Goal: Task Accomplishment & Management: Use online tool/utility

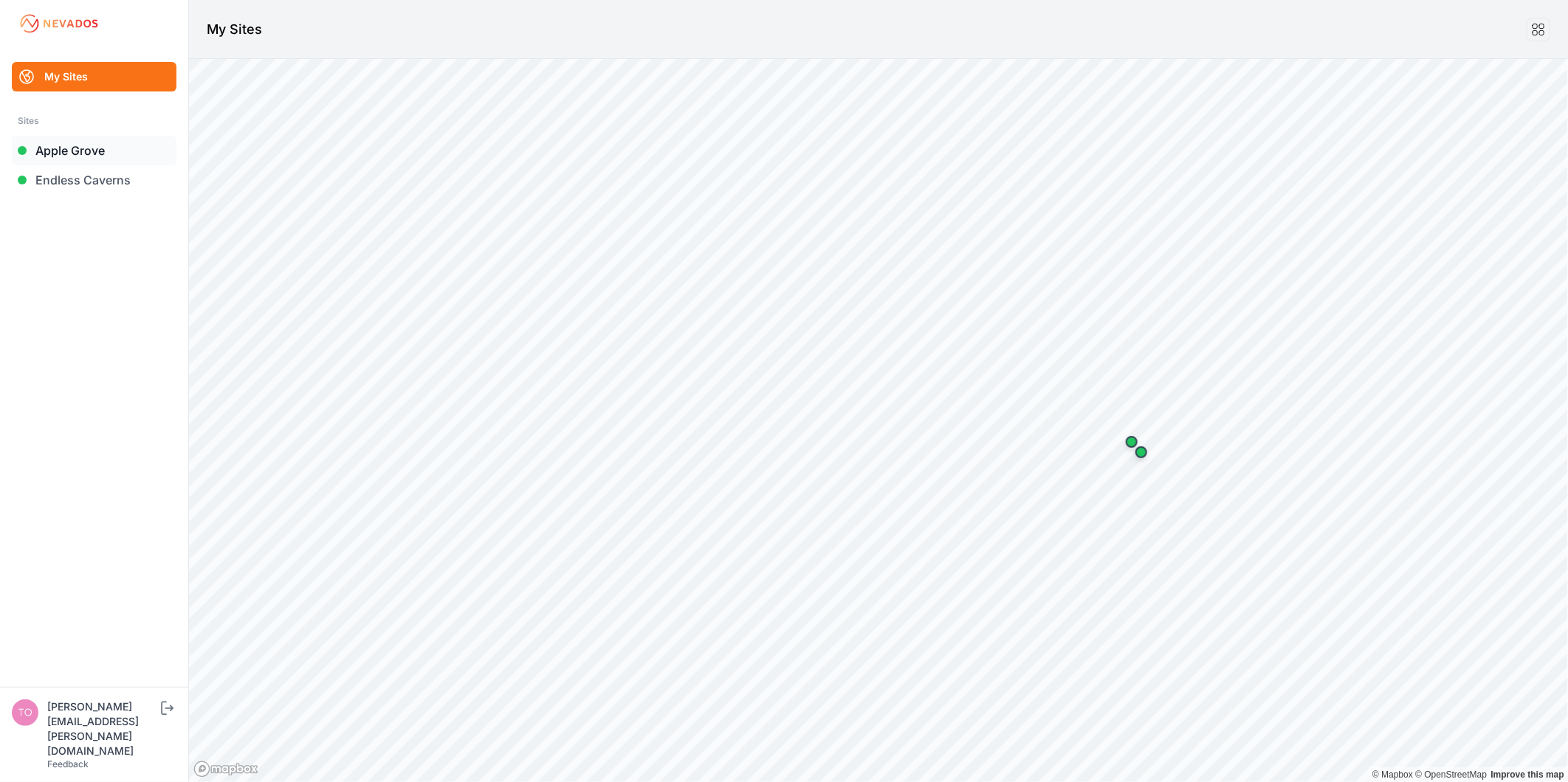
click at [76, 163] on link "Apple Grove" at bounding box center [94, 150] width 164 height 30
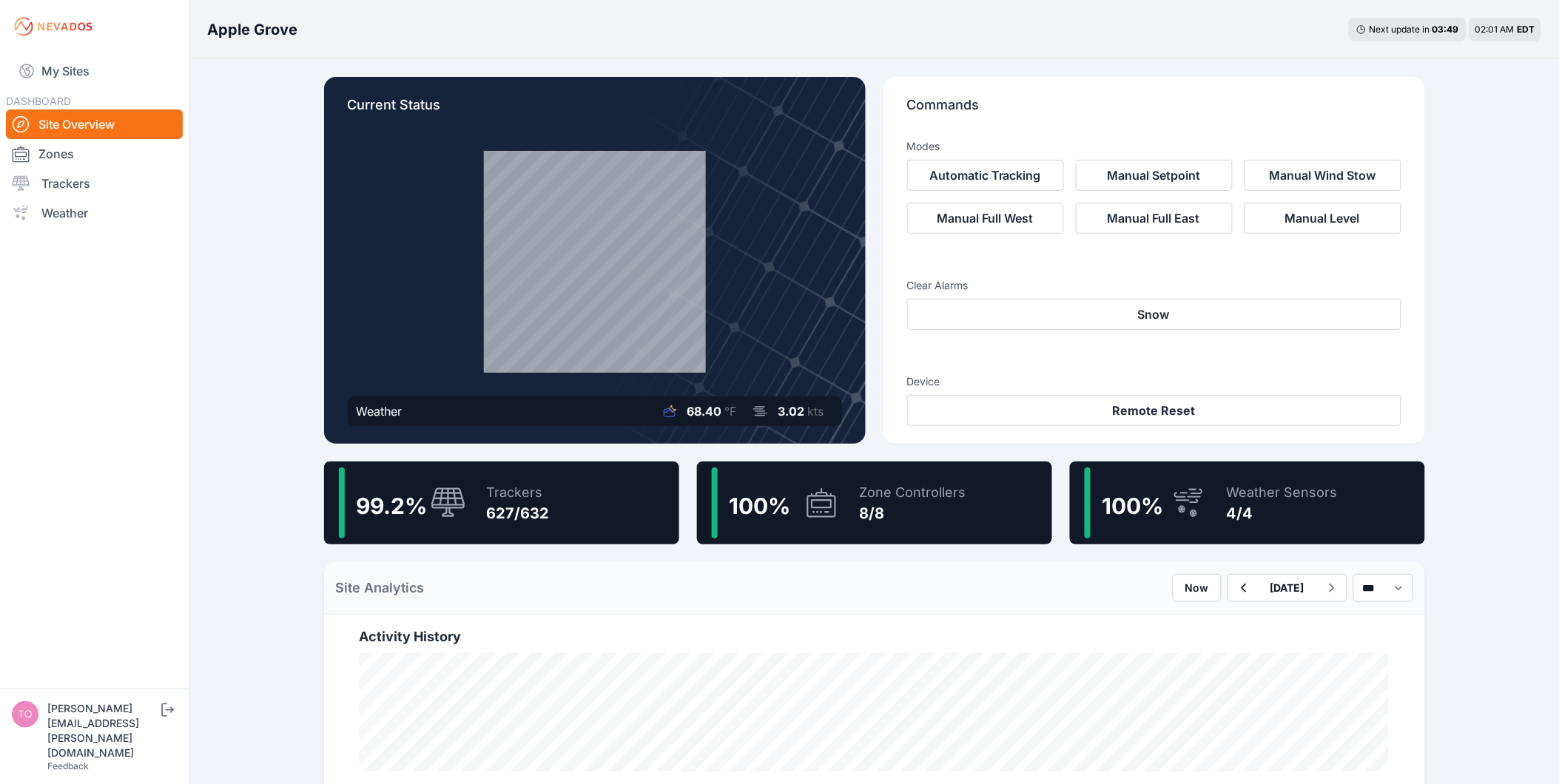
click at [505, 479] on div "Trackers 627/632" at bounding box center [511, 503] width 77 height 71
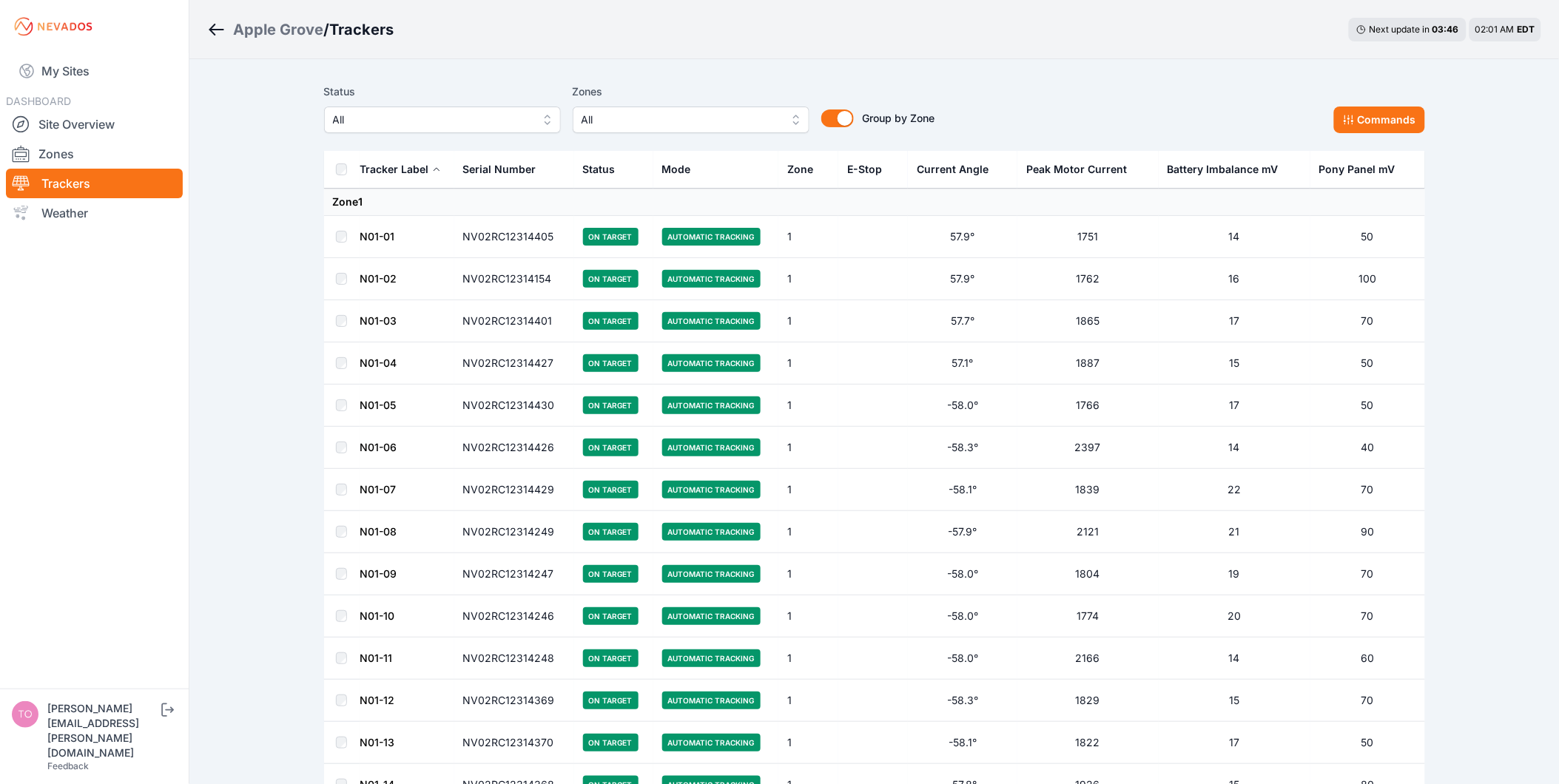
click at [467, 121] on span "All" at bounding box center [432, 120] width 199 height 18
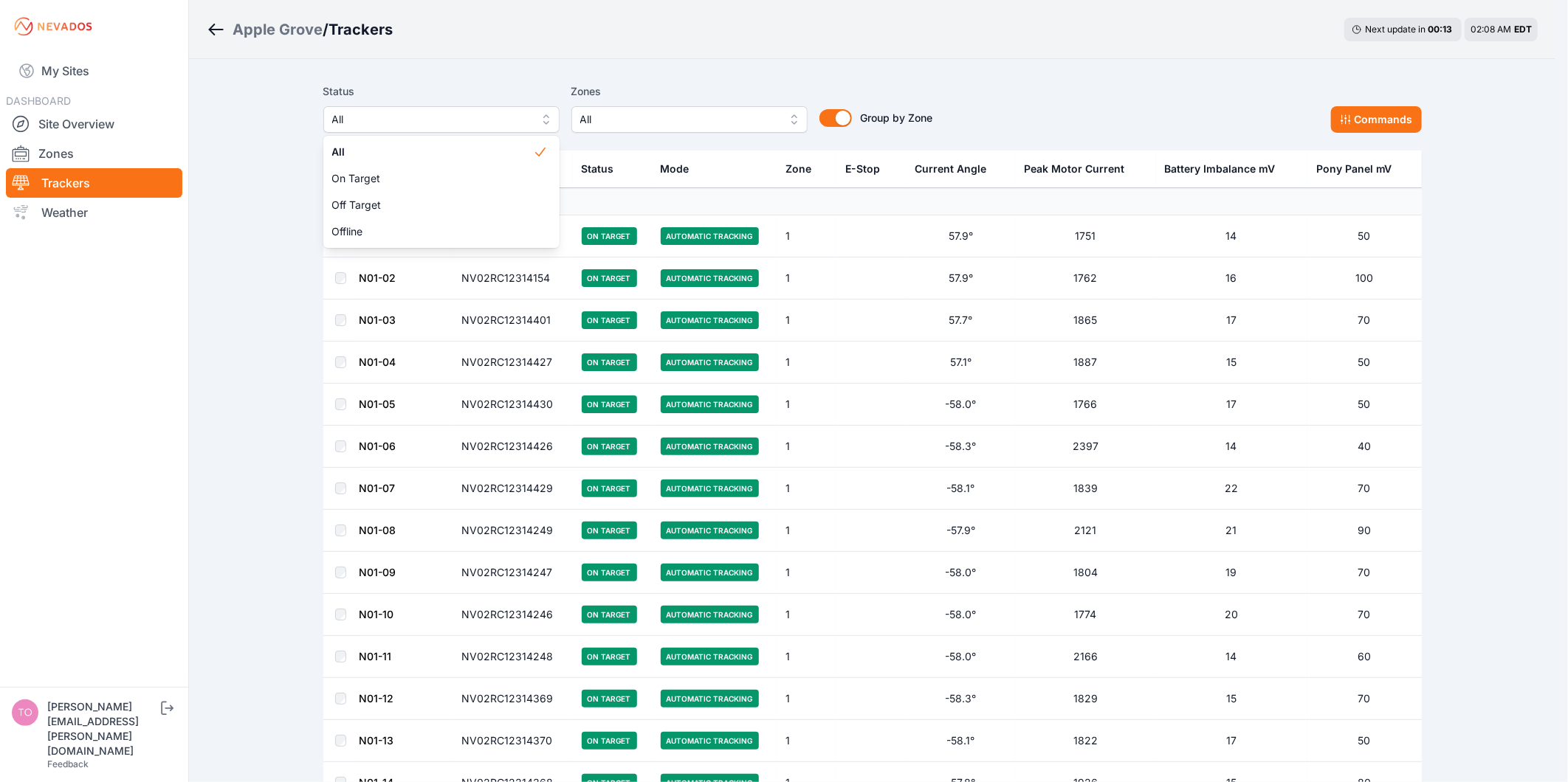
drag, startPoint x: 779, startPoint y: 79, endPoint x: 689, endPoint y: 52, distance: 94.0
click at [779, 79] on div "Status All All On Target Off Target Offline Zones All Group by Zone Group by Zo…" at bounding box center [872, 113] width 1099 height 74
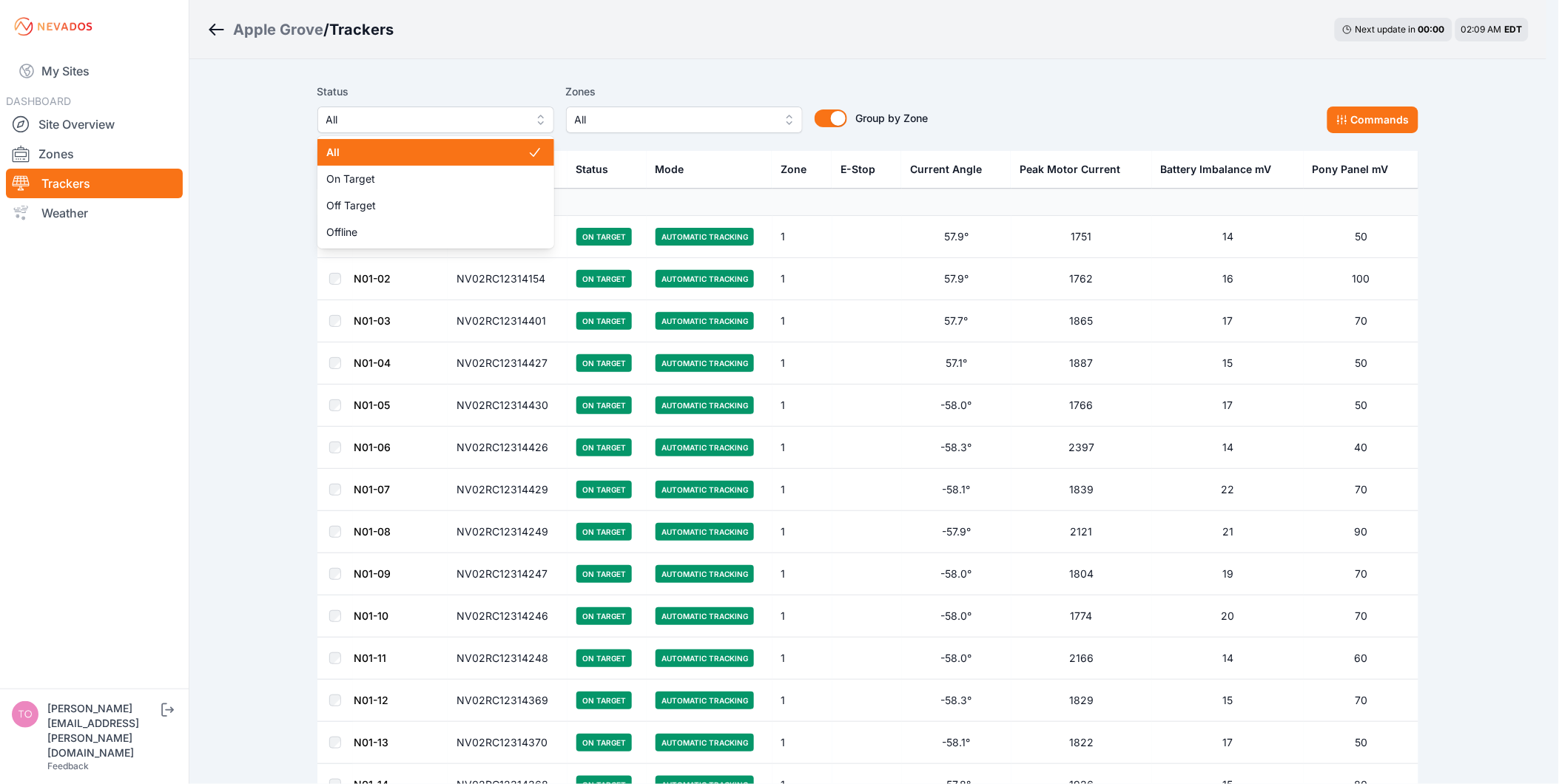
click at [420, 112] on span "All" at bounding box center [425, 120] width 199 height 18
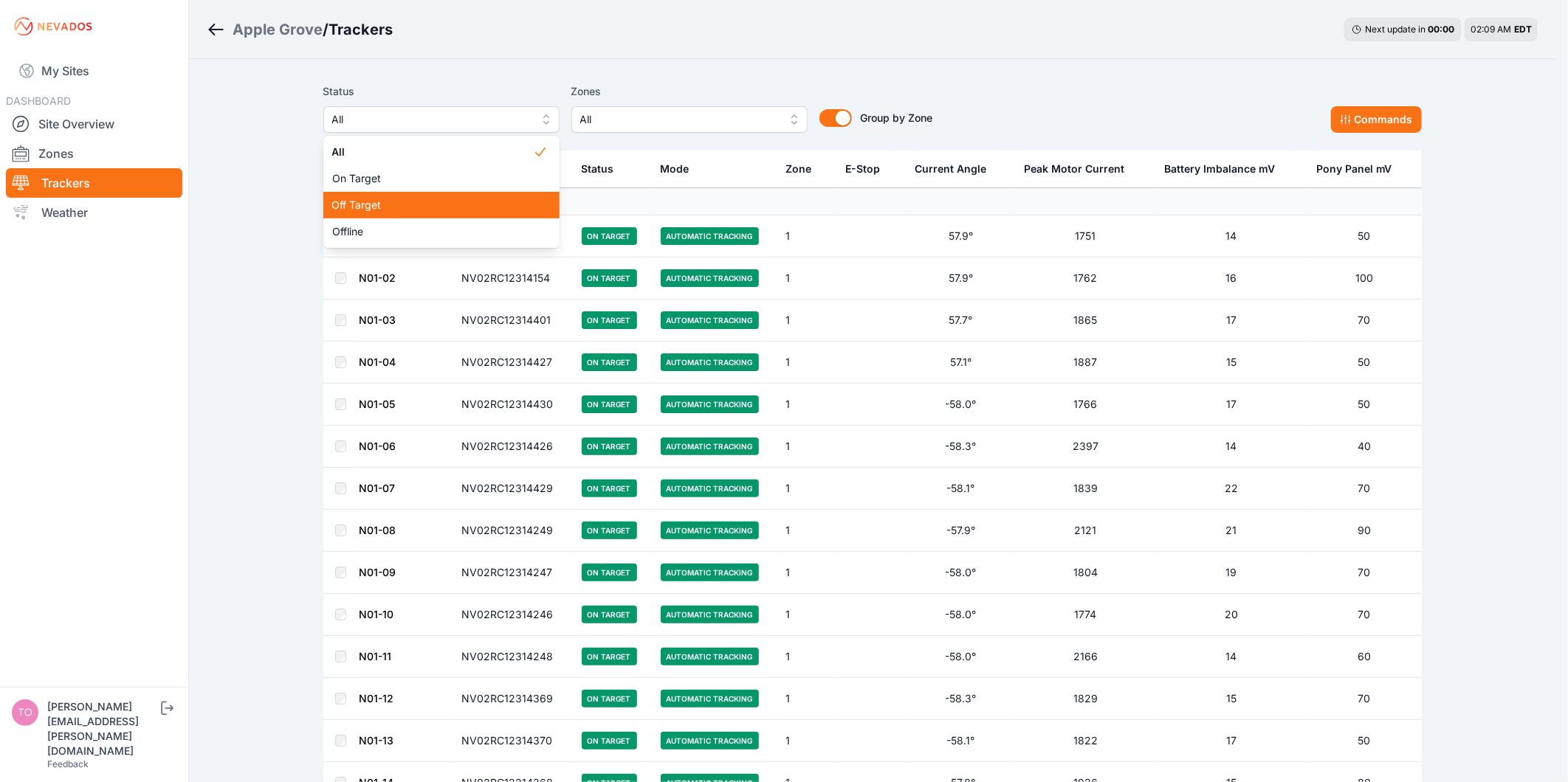
click at [375, 207] on span "Off Target" at bounding box center [432, 206] width 201 height 15
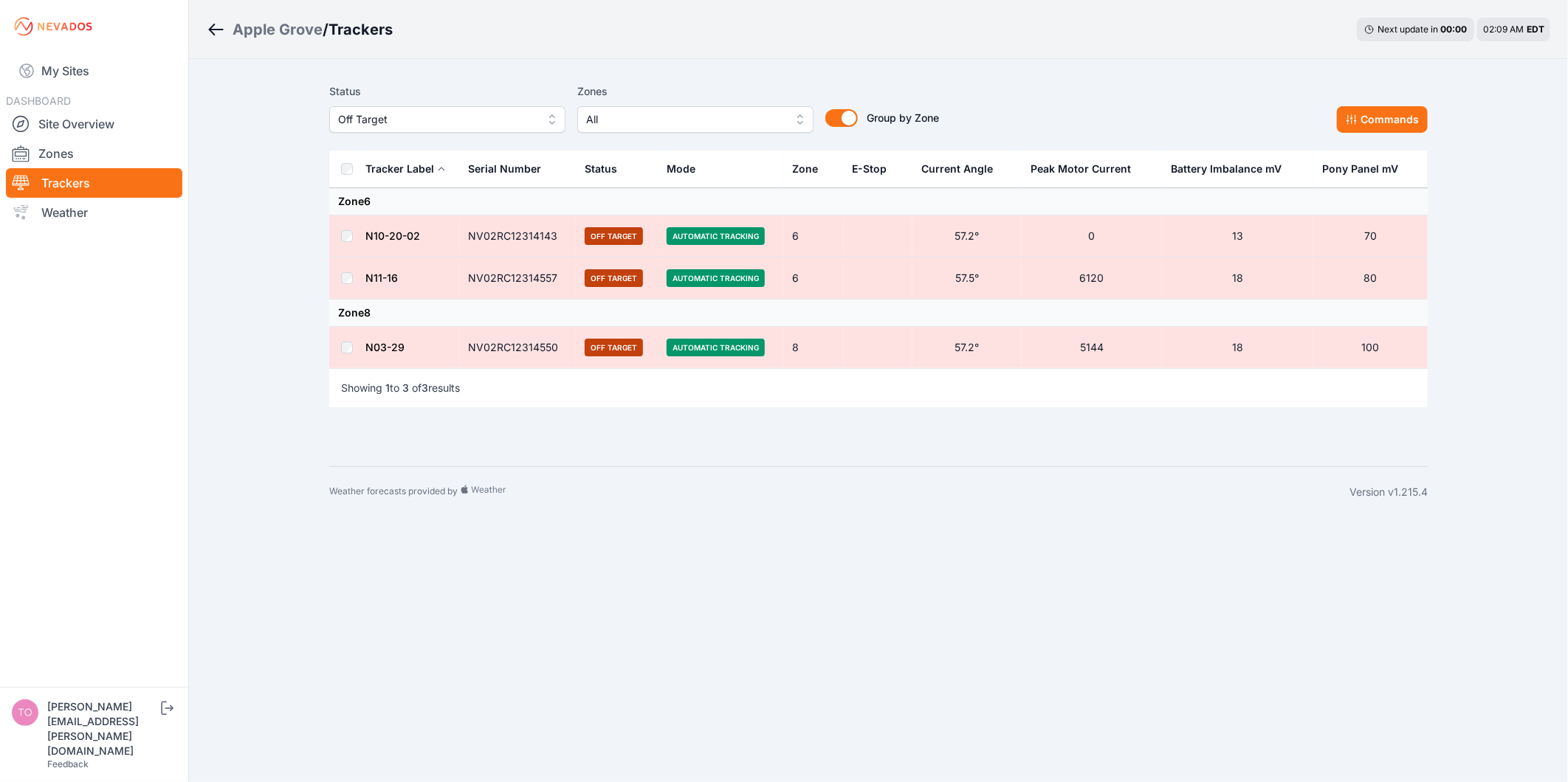
click at [352, 175] on th at bounding box center [346, 169] width 35 height 38
click at [348, 162] on th at bounding box center [346, 169] width 35 height 38
click at [1403, 122] on button "Commands" at bounding box center [1382, 119] width 90 height 26
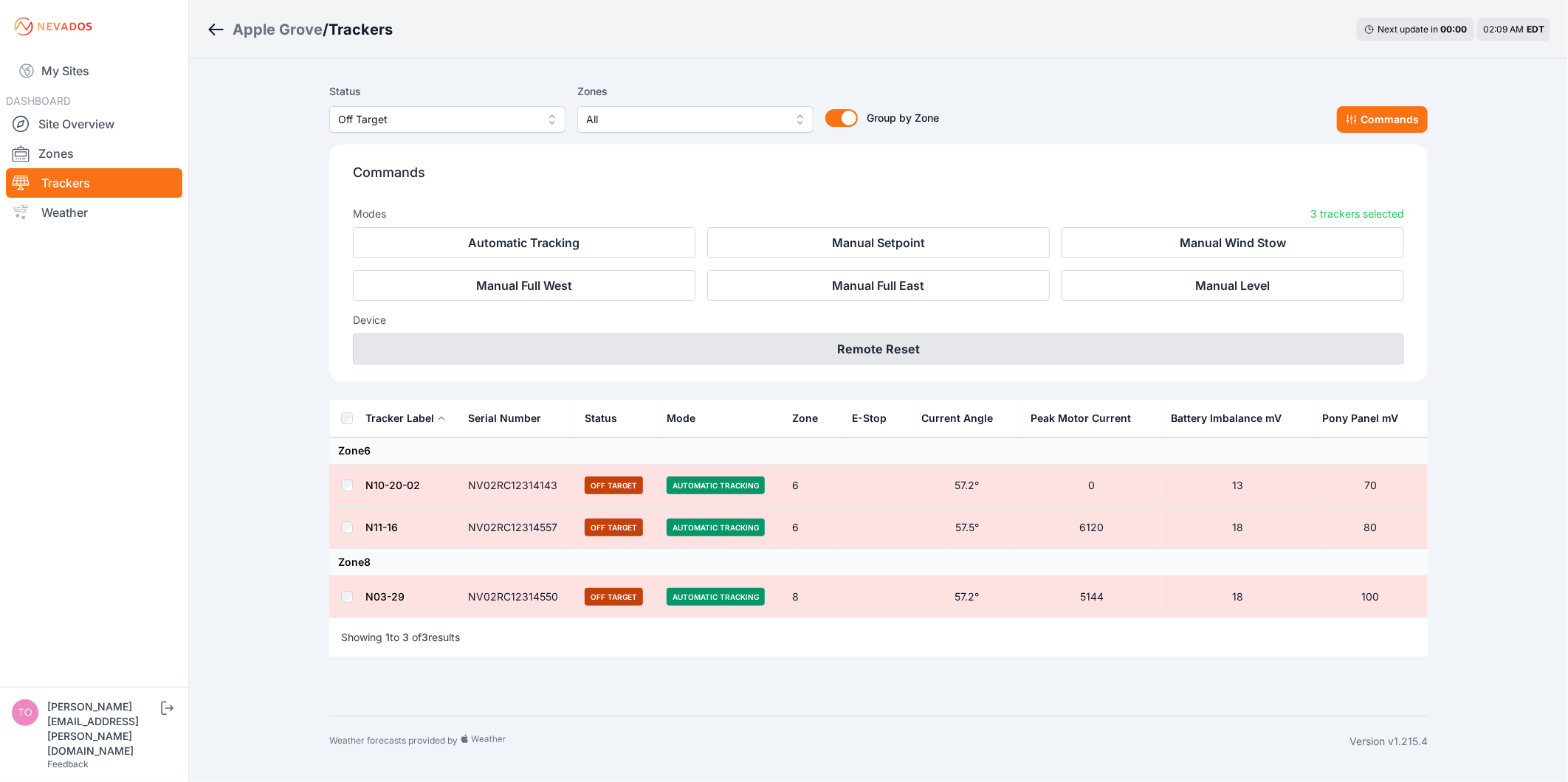
click at [978, 343] on button "Remote Reset" at bounding box center [878, 349] width 1051 height 31
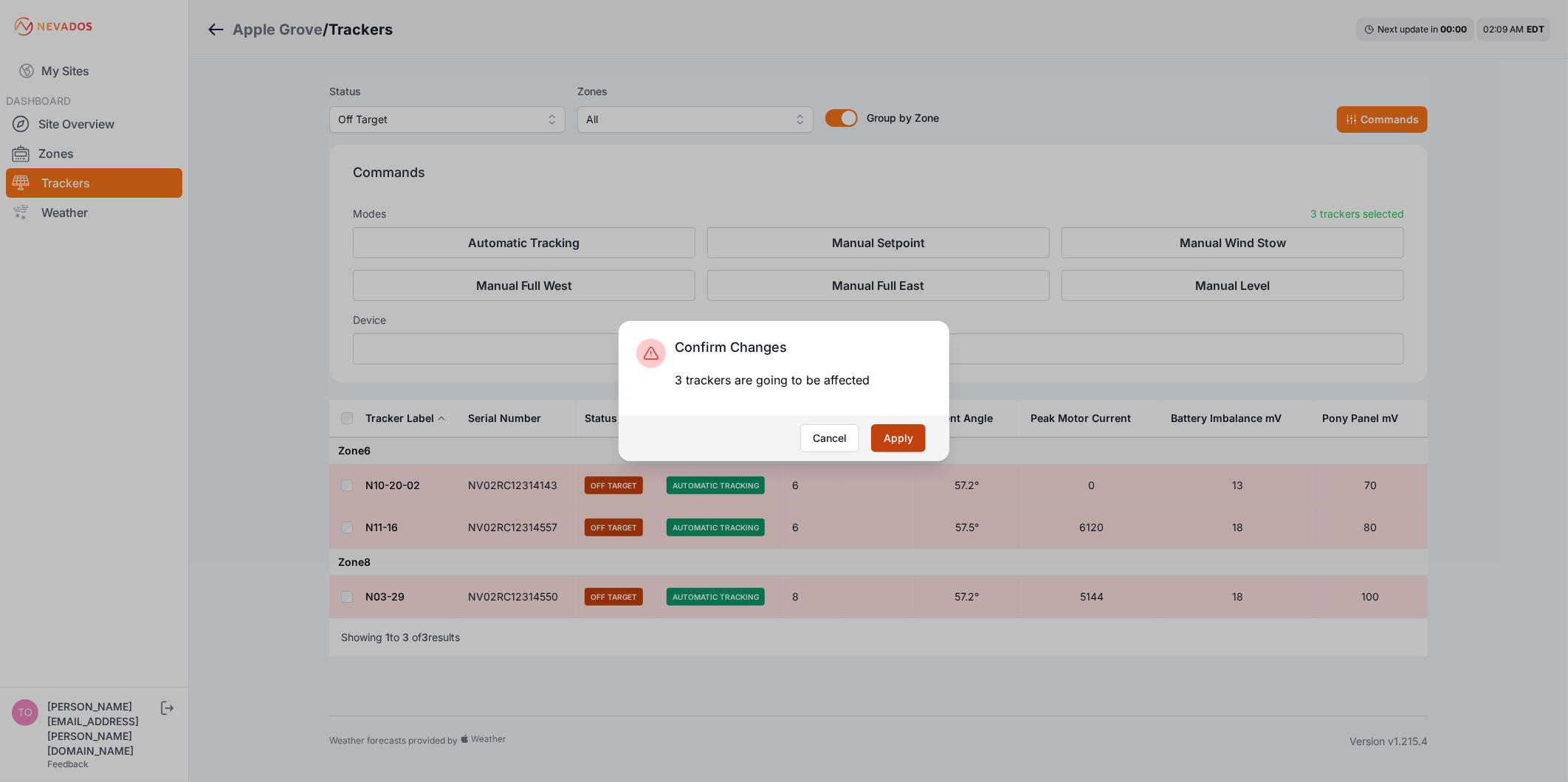
click at [884, 437] on button "Apply" at bounding box center [898, 438] width 54 height 28
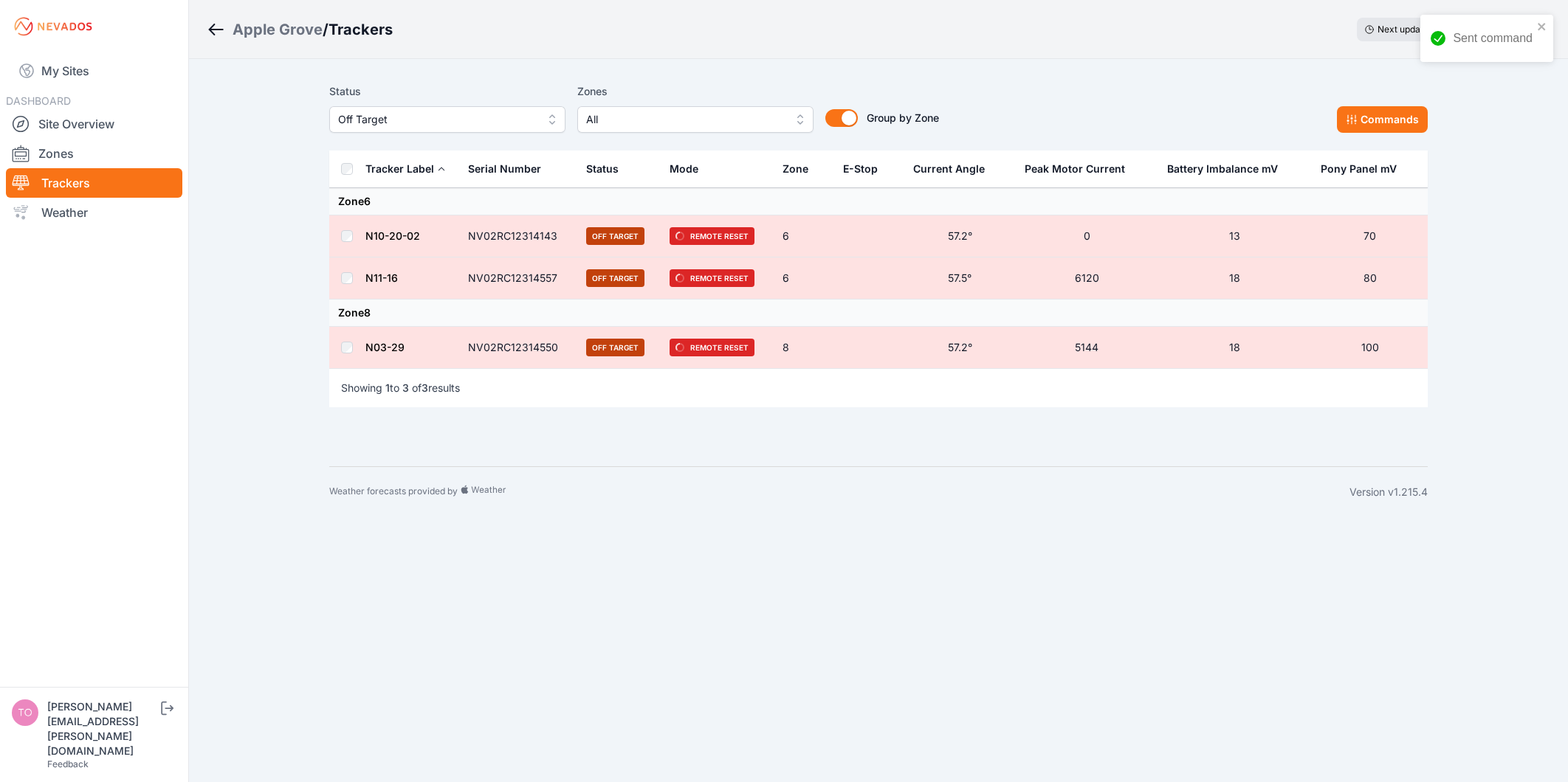
click at [421, 119] on span "Off Target" at bounding box center [437, 120] width 198 height 18
click at [384, 230] on span "Offline" at bounding box center [438, 232] width 201 height 15
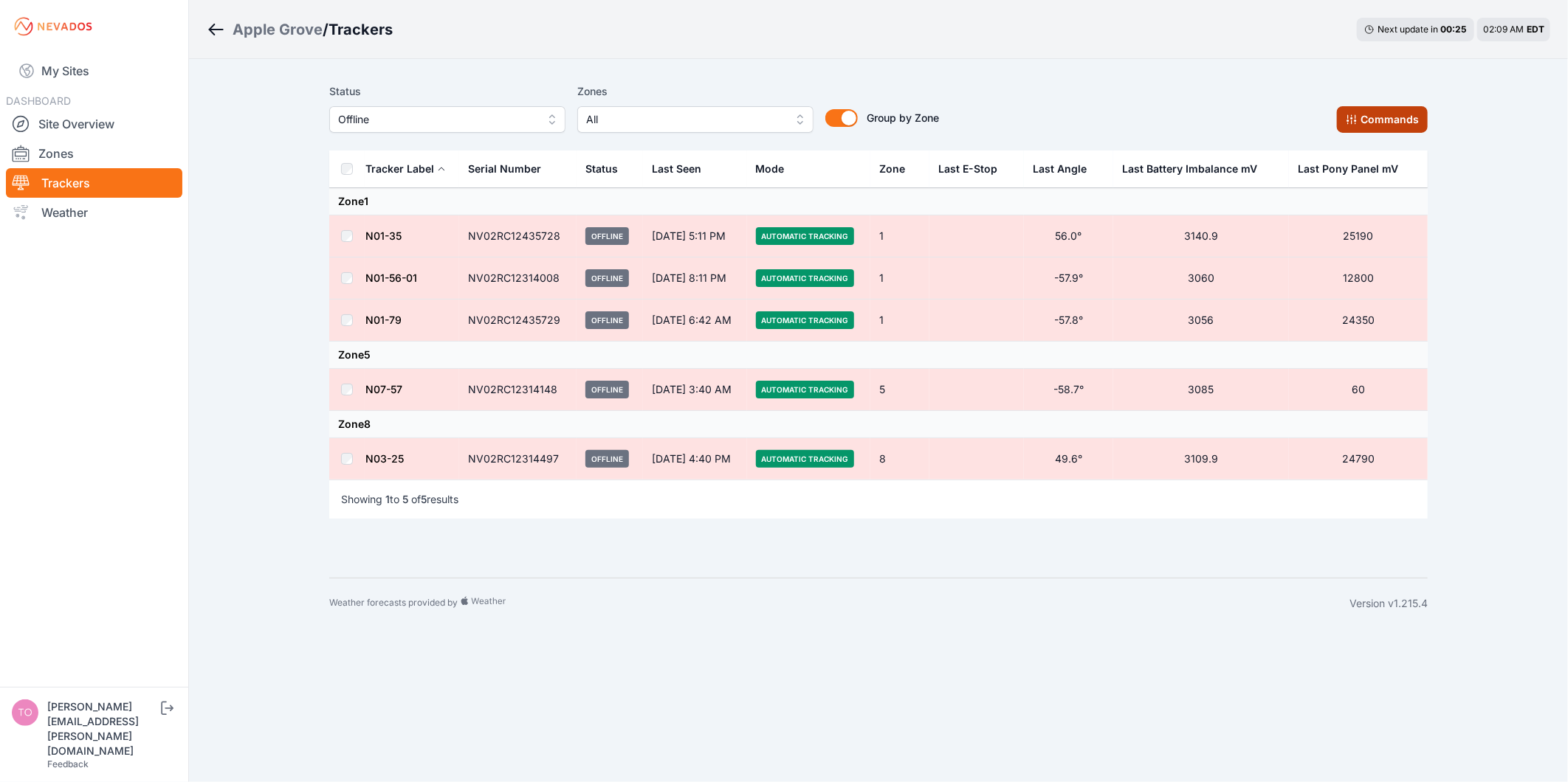
click at [1384, 133] on button "Commands" at bounding box center [1382, 119] width 90 height 26
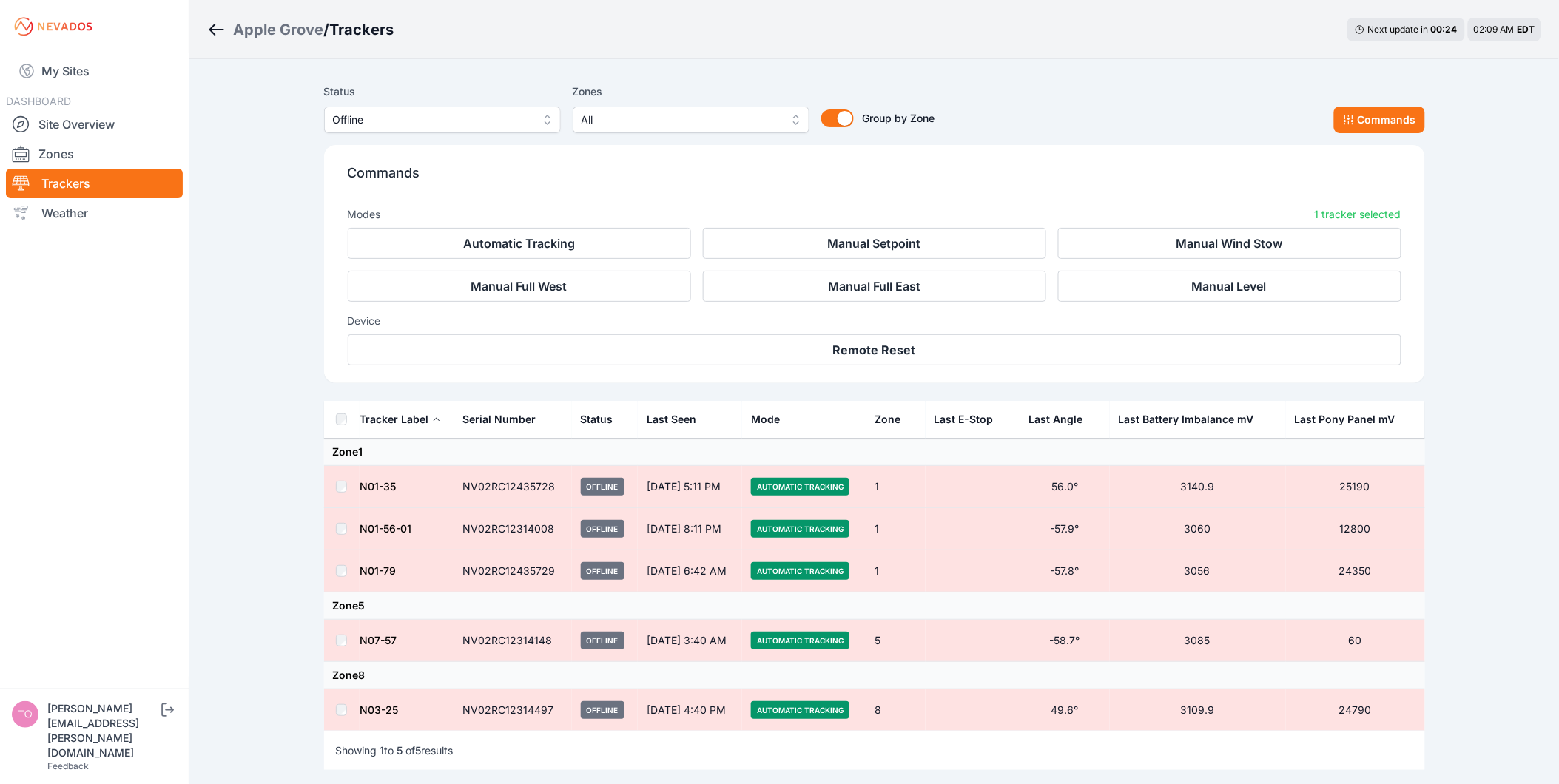
click at [873, 371] on div "Commands Modes 1 tracker selected Automatic Tracking Manual Setpoint Manual Win…" at bounding box center [875, 264] width 1101 height 238
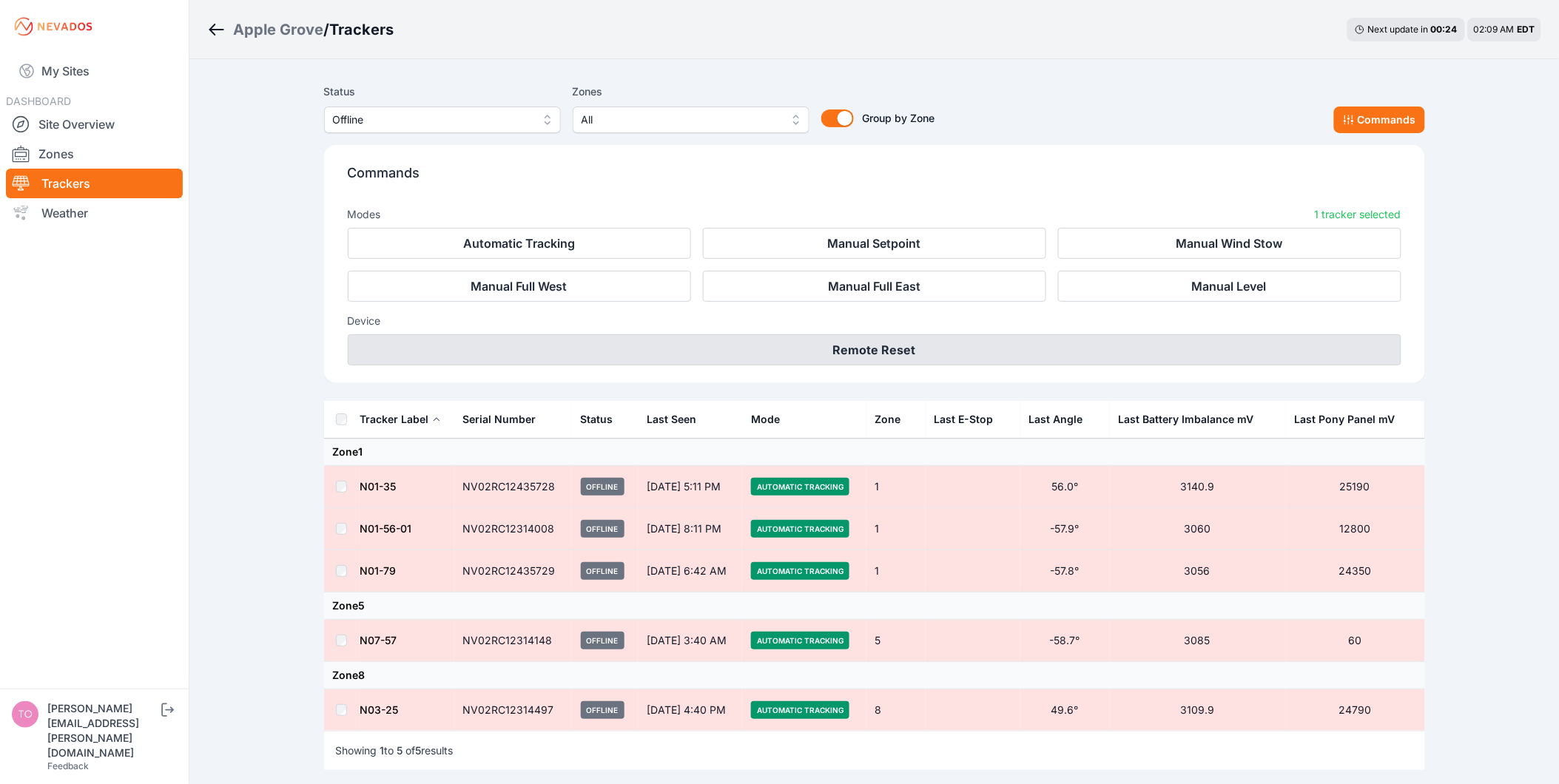
click at [881, 357] on button "Remote Reset" at bounding box center [875, 350] width 1054 height 31
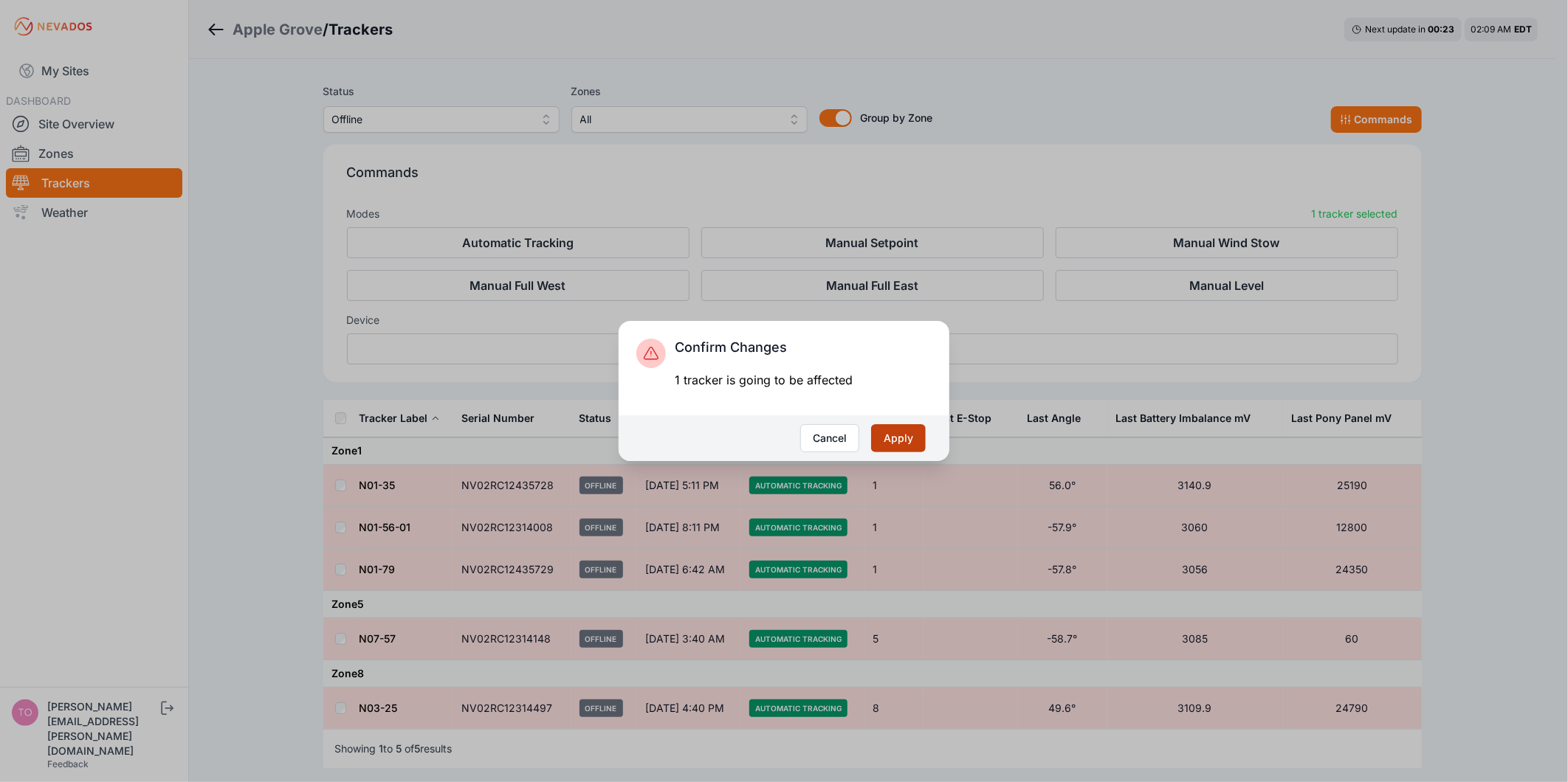
click at [910, 433] on button "Apply" at bounding box center [898, 438] width 54 height 28
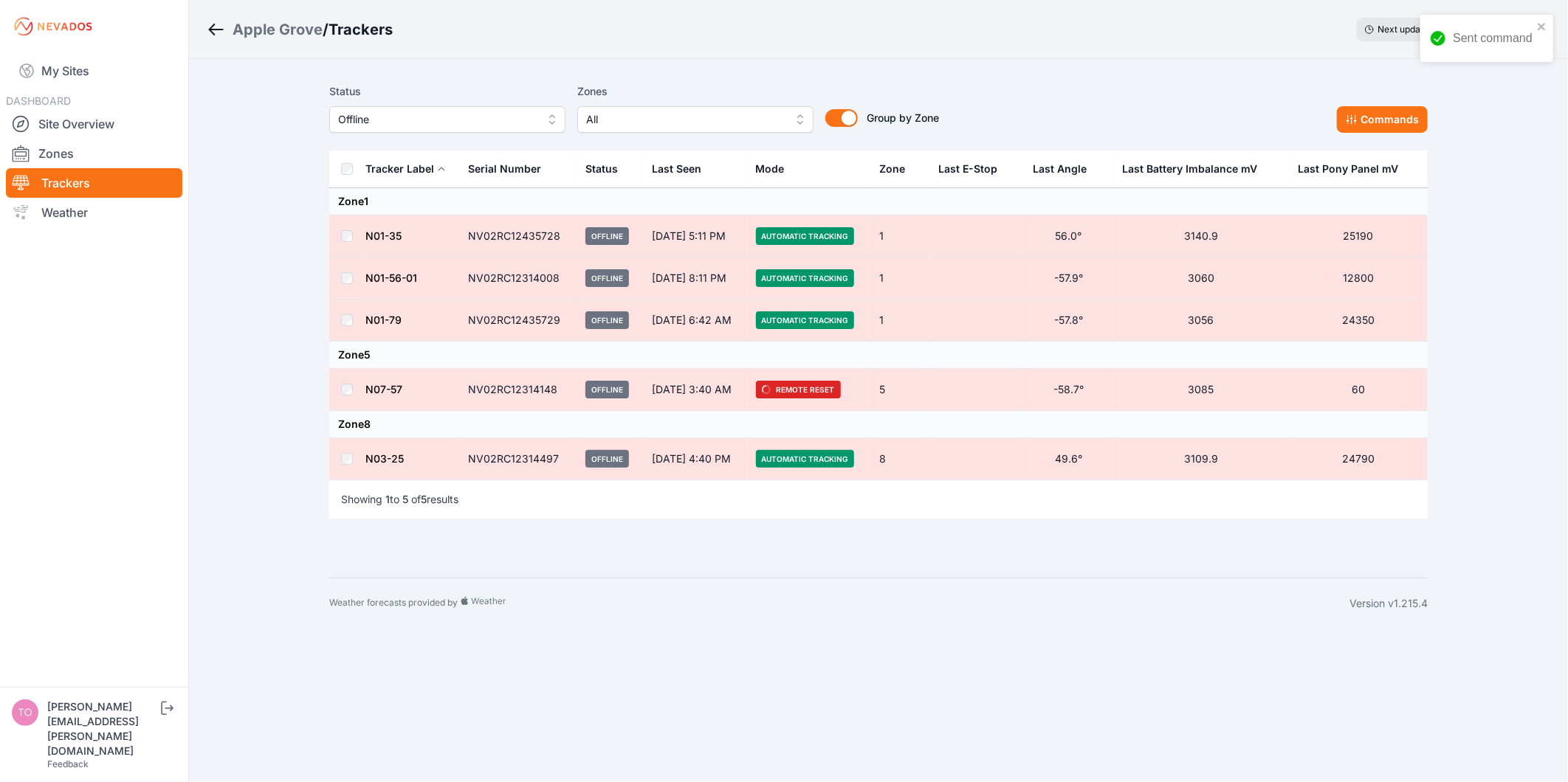
click at [485, 121] on span "Offline" at bounding box center [437, 120] width 198 height 18
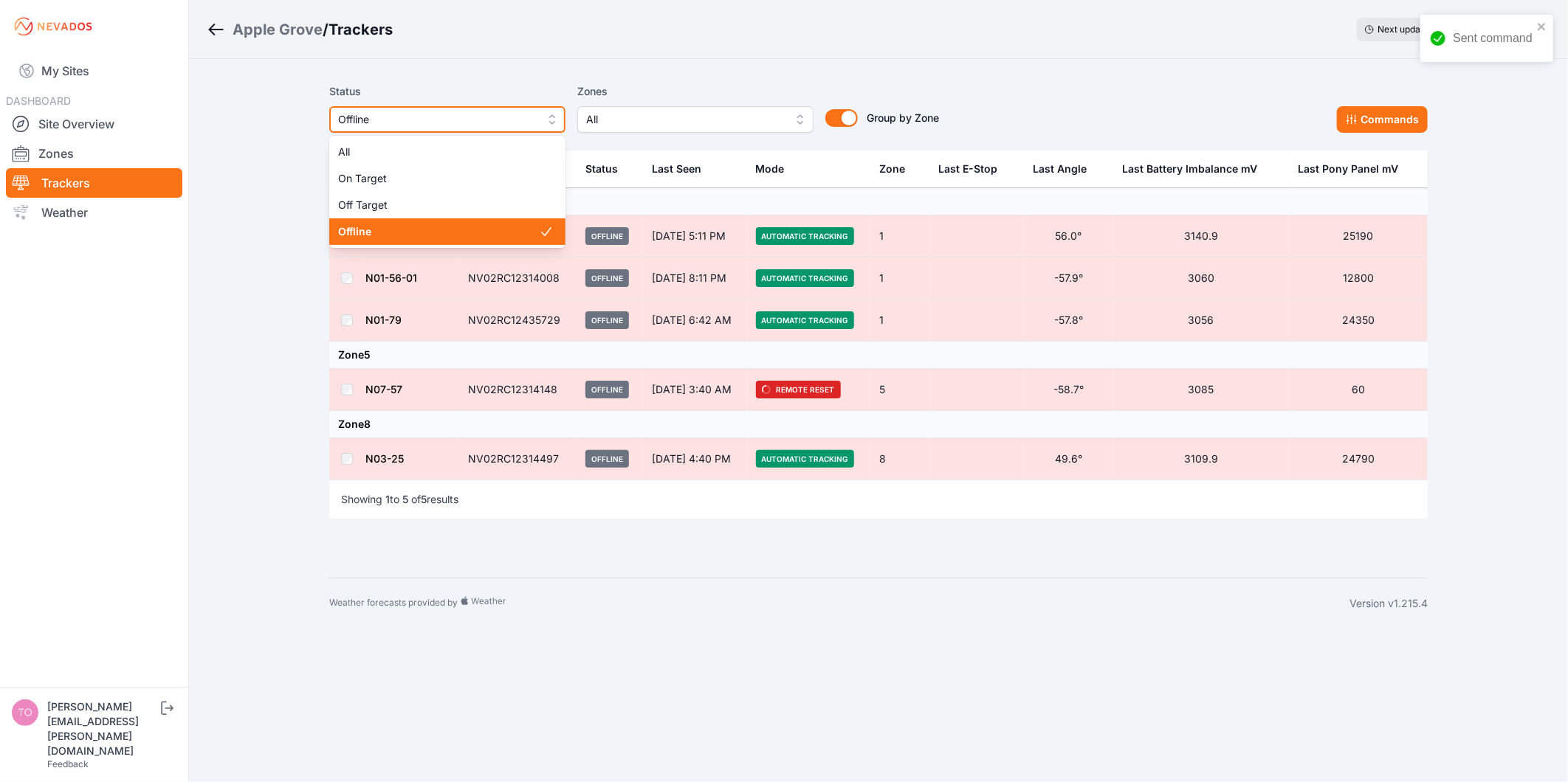
click at [483, 124] on span "Offline" at bounding box center [437, 120] width 198 height 18
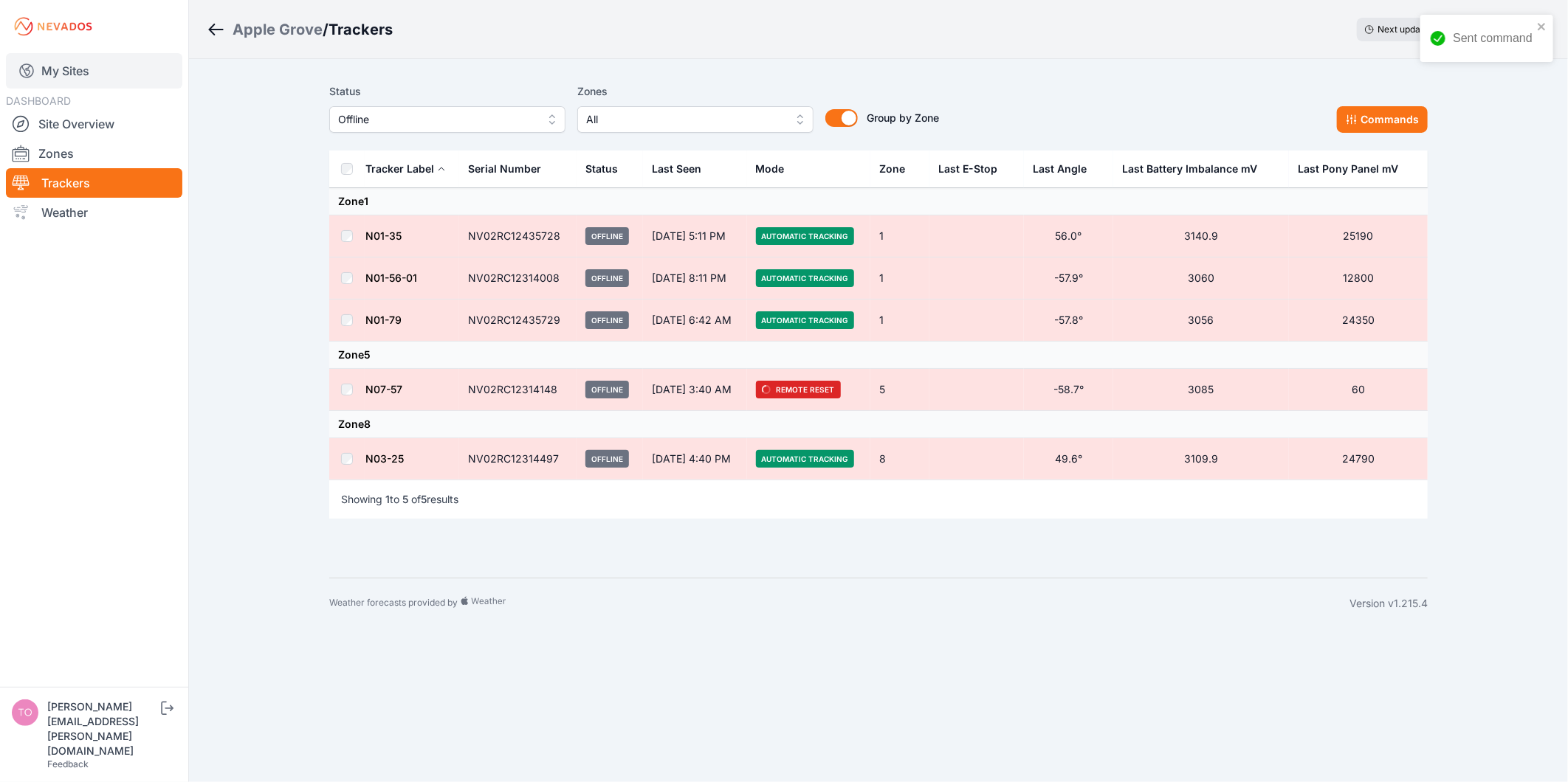
click at [94, 76] on link "My Sites" at bounding box center [94, 71] width 177 height 35
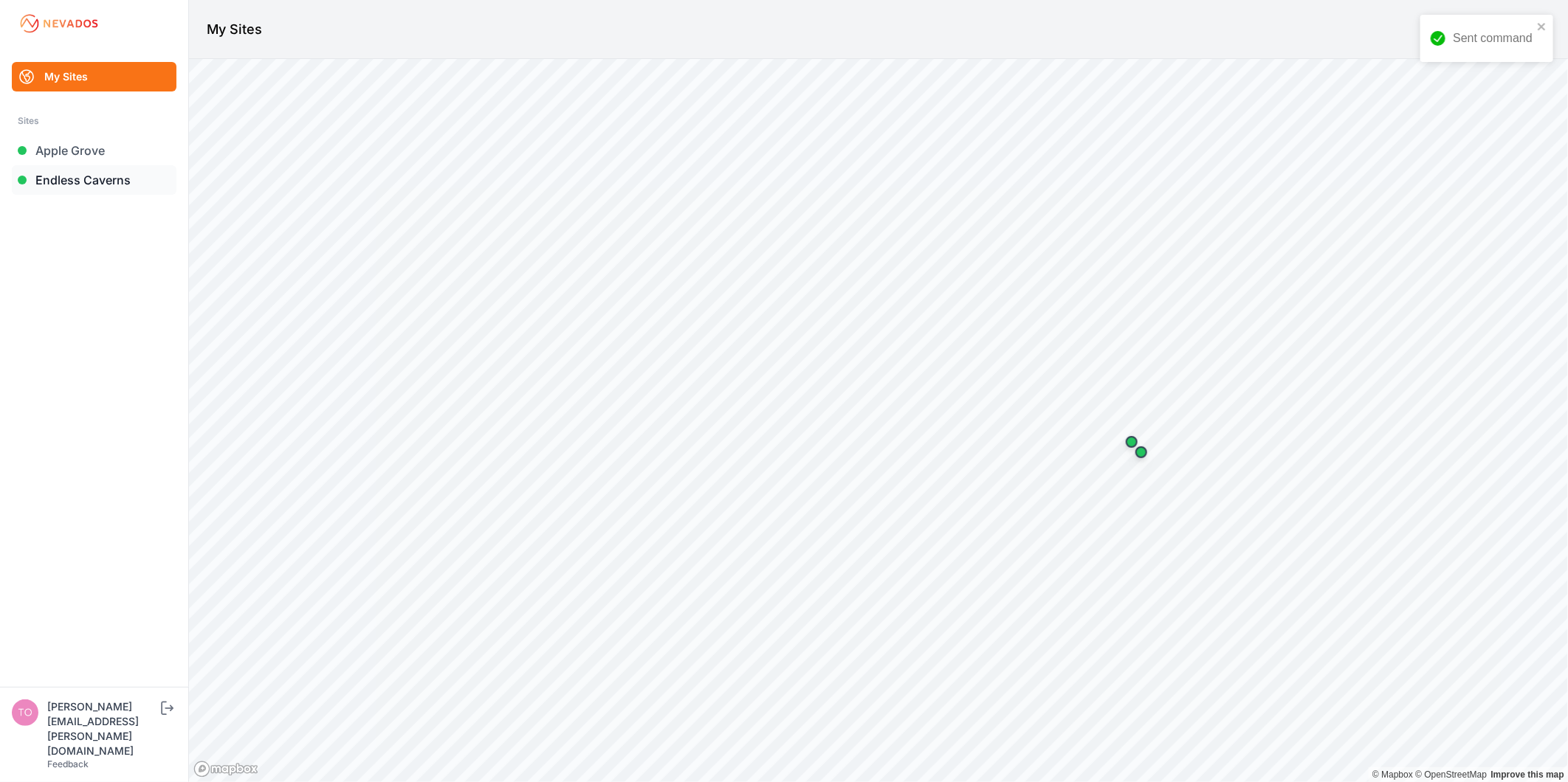
click at [116, 179] on link "Endless Caverns" at bounding box center [94, 180] width 164 height 30
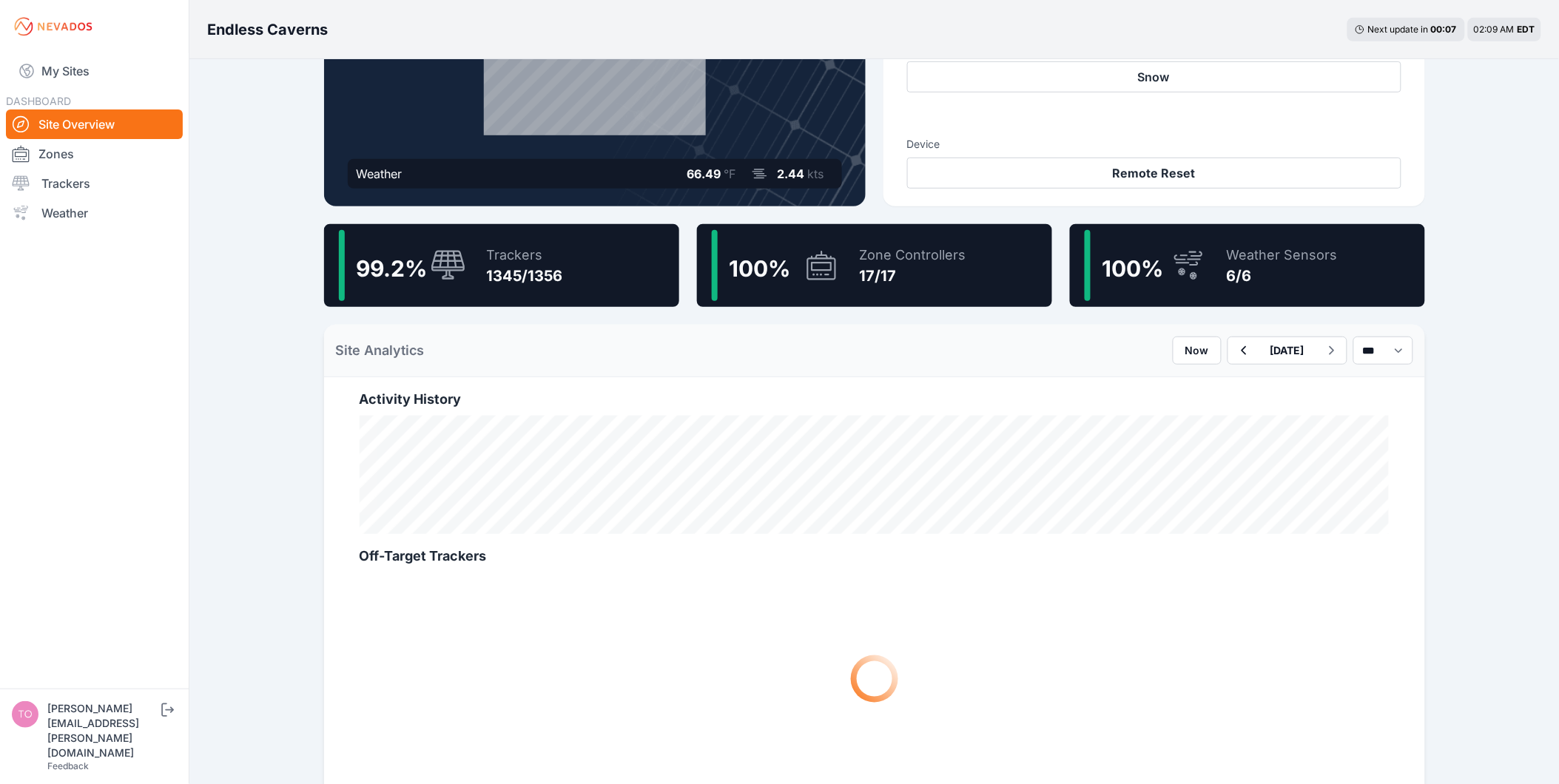
scroll to position [246, 0]
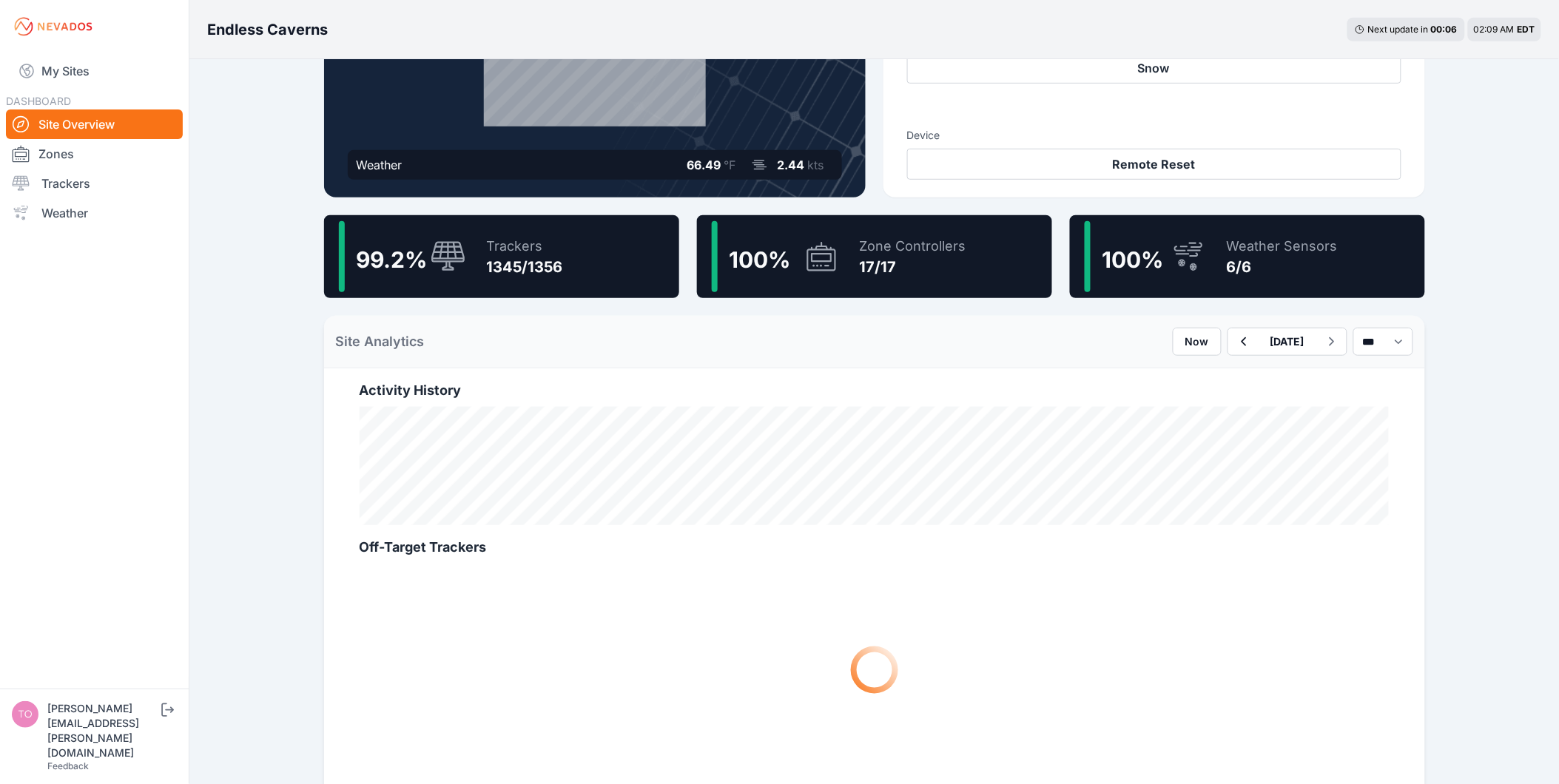
click at [492, 253] on div "Trackers" at bounding box center [525, 246] width 76 height 21
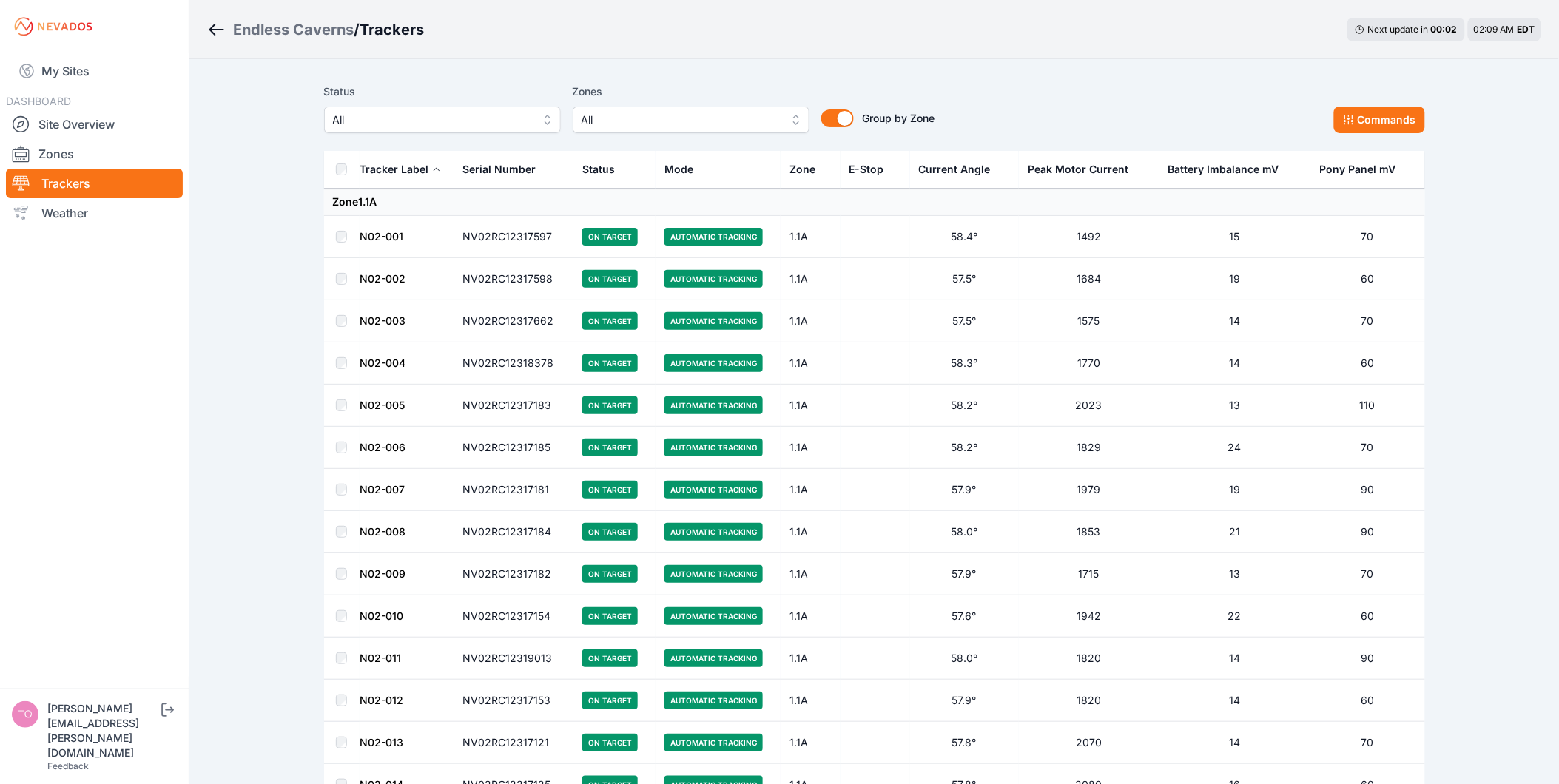
click at [447, 134] on div "All" at bounding box center [442, 120] width 237 height 26
click at [448, 122] on span "All" at bounding box center [432, 120] width 199 height 18
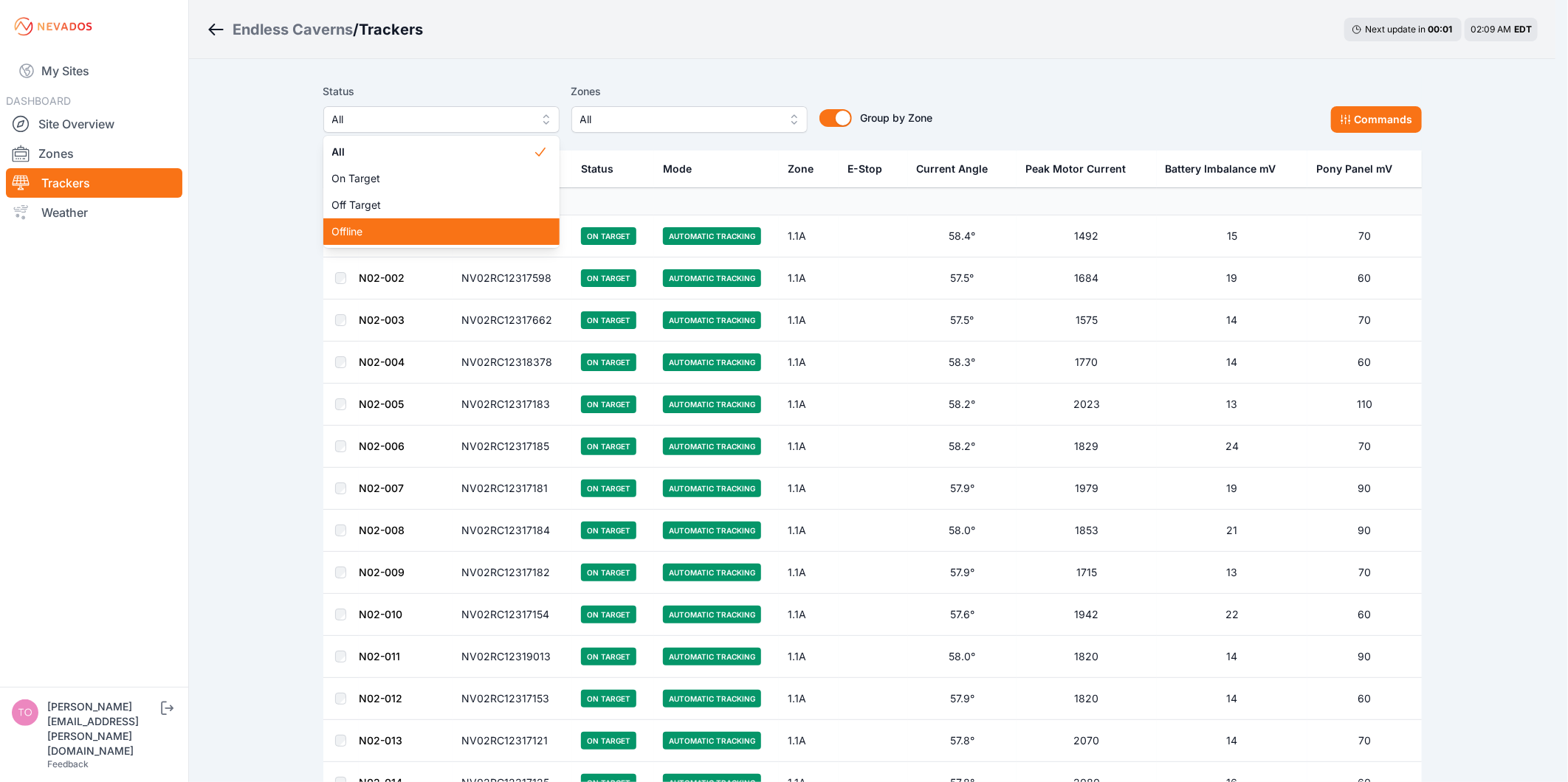
click at [417, 229] on span "Offline" at bounding box center [432, 232] width 201 height 15
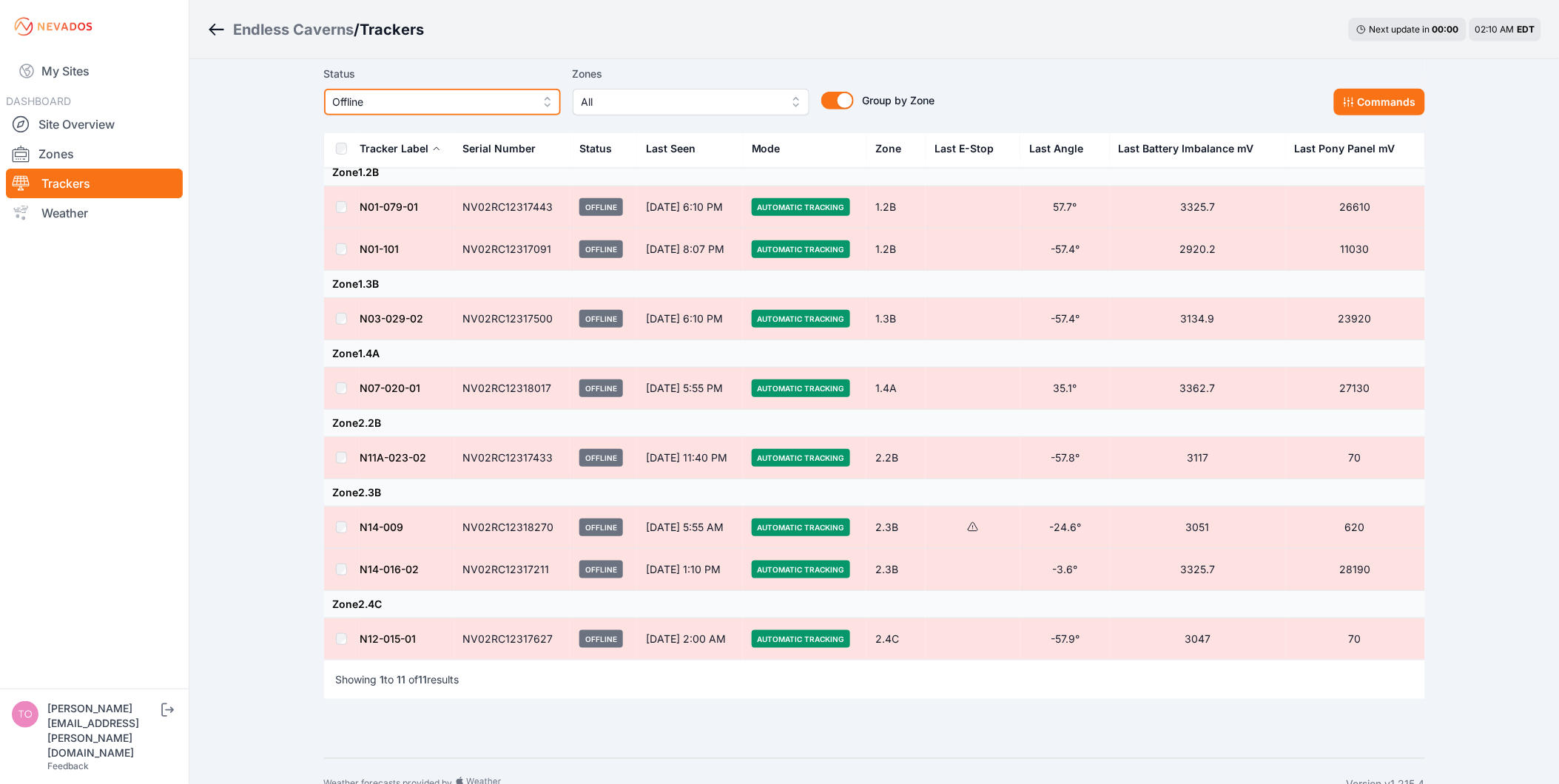
scroll to position [237, 0]
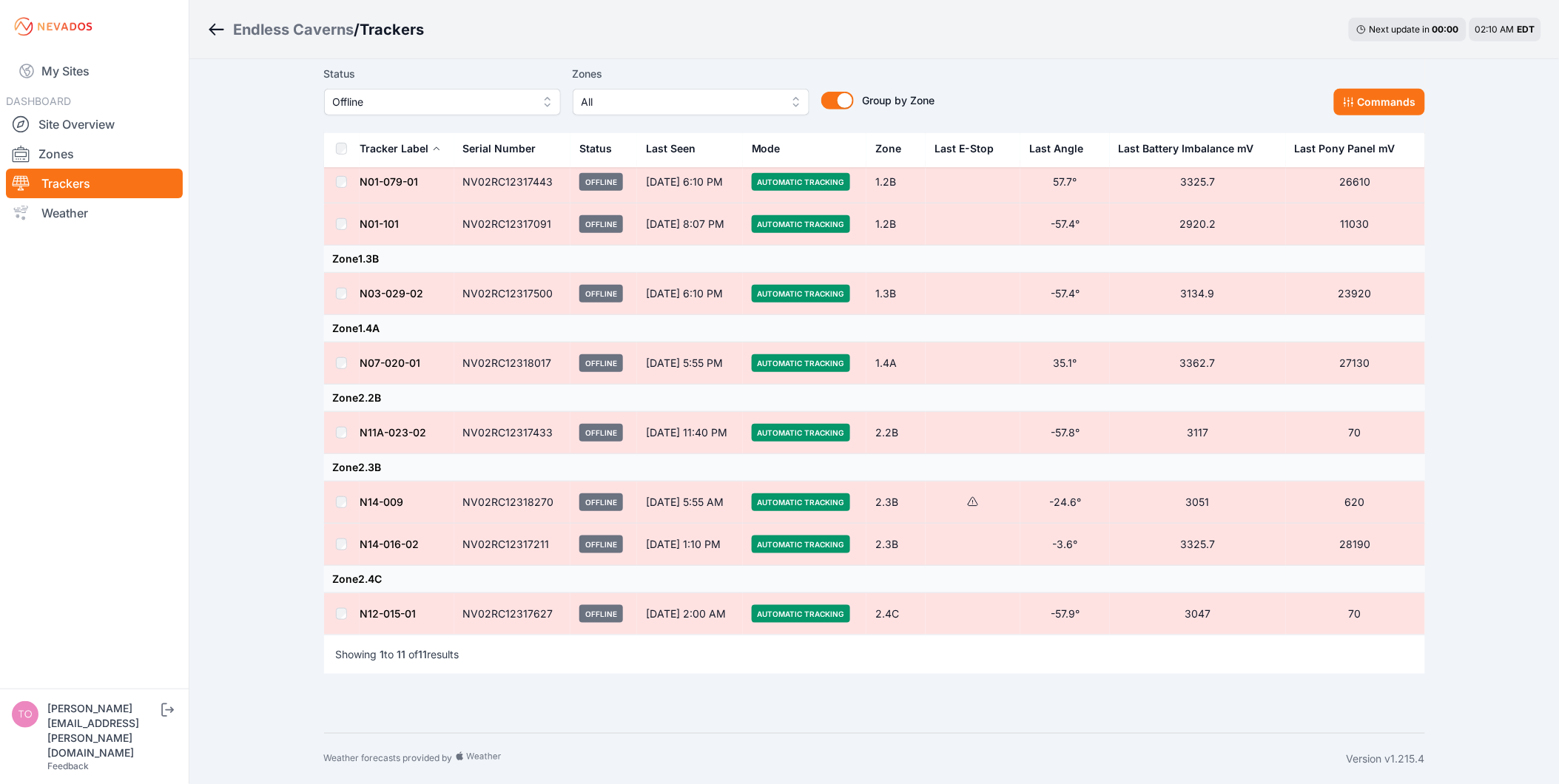
click at [335, 433] on td at bounding box center [341, 433] width 35 height 42
click at [346, 438] on td at bounding box center [341, 433] width 35 height 42
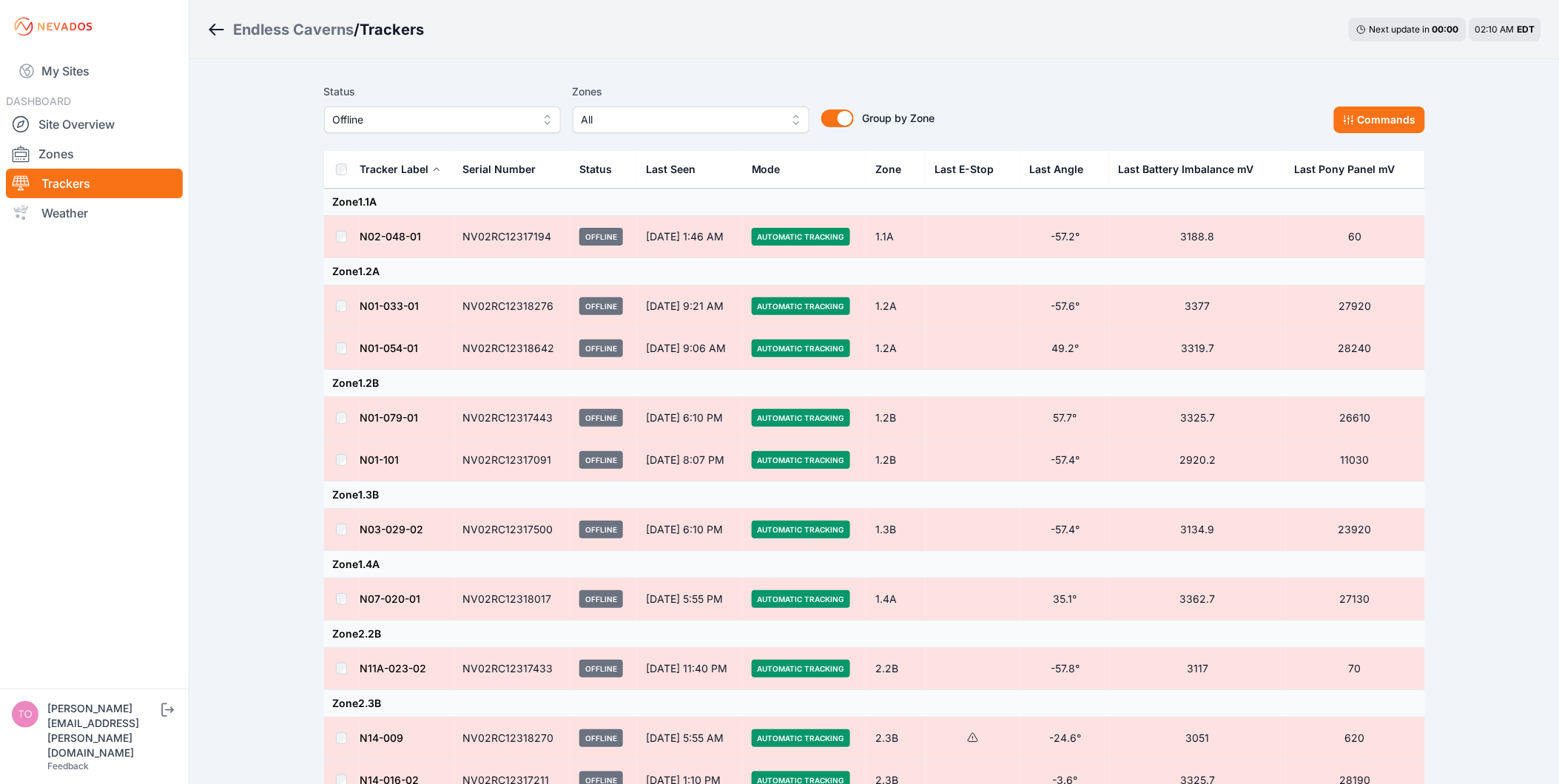
click at [335, 168] on th at bounding box center [341, 170] width 35 height 38
click at [1392, 126] on button "Commands" at bounding box center [1379, 120] width 91 height 26
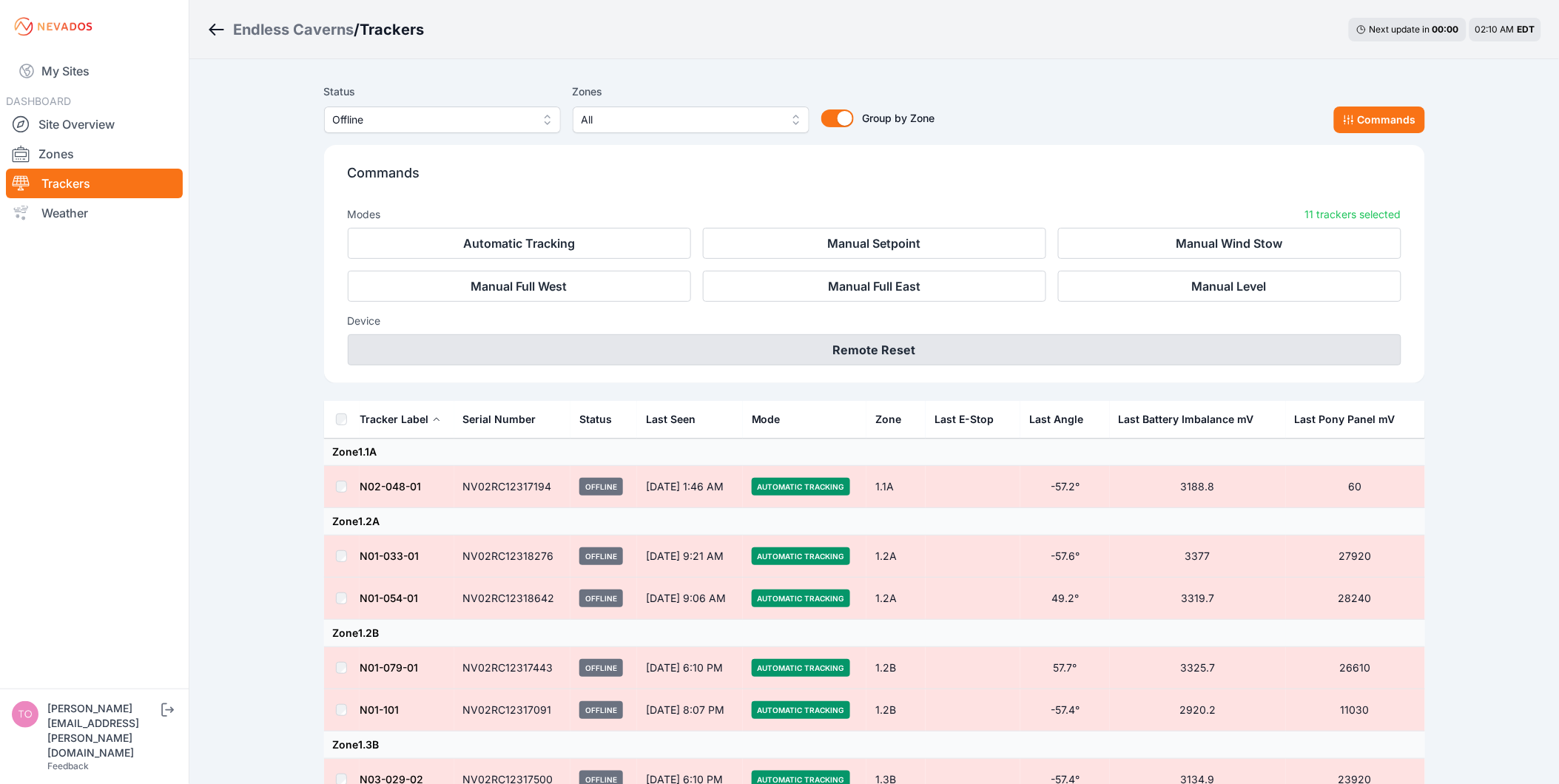
click at [1117, 356] on button "Remote Reset" at bounding box center [875, 350] width 1054 height 31
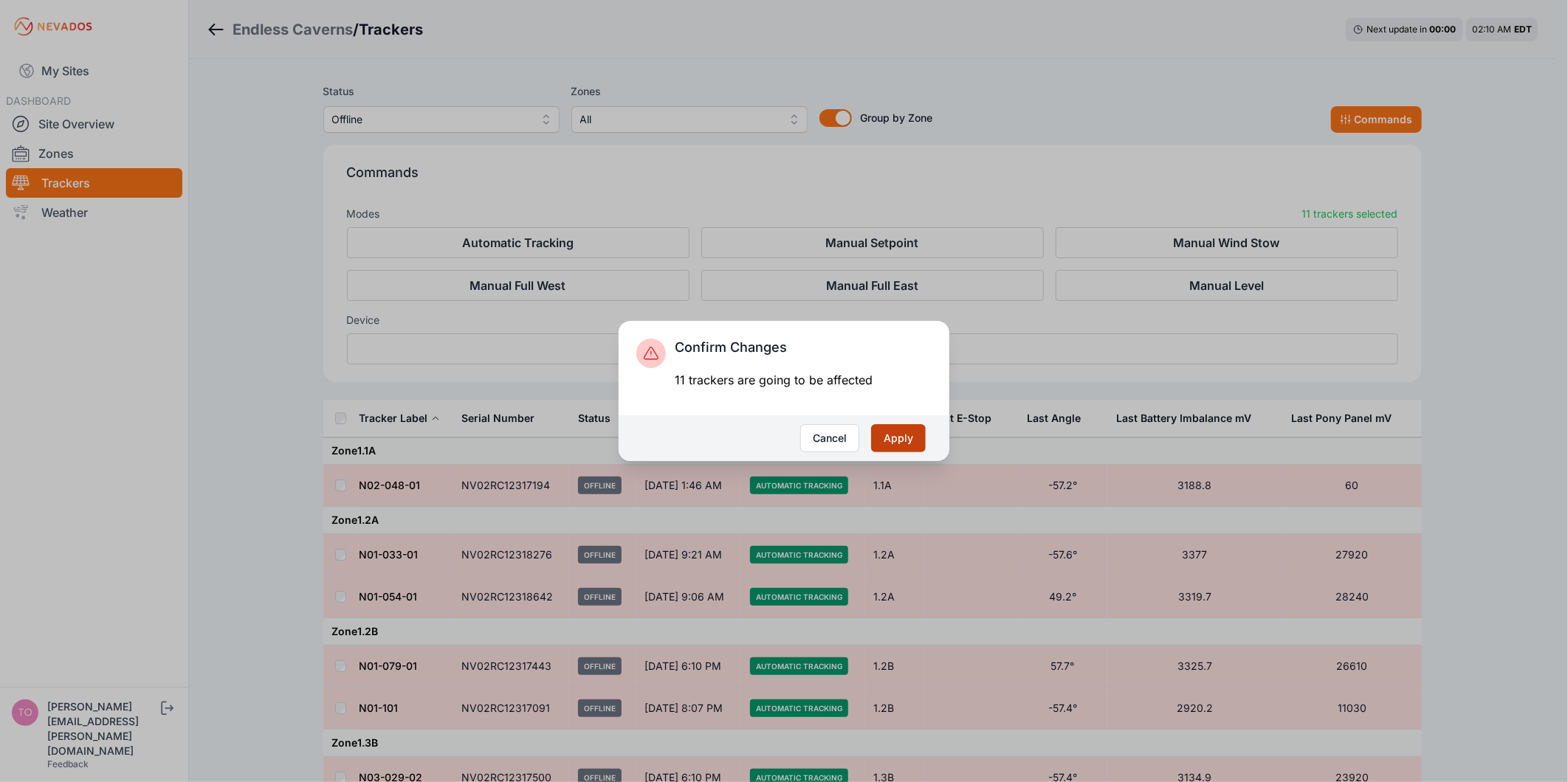
click at [915, 437] on button "Apply" at bounding box center [898, 438] width 54 height 28
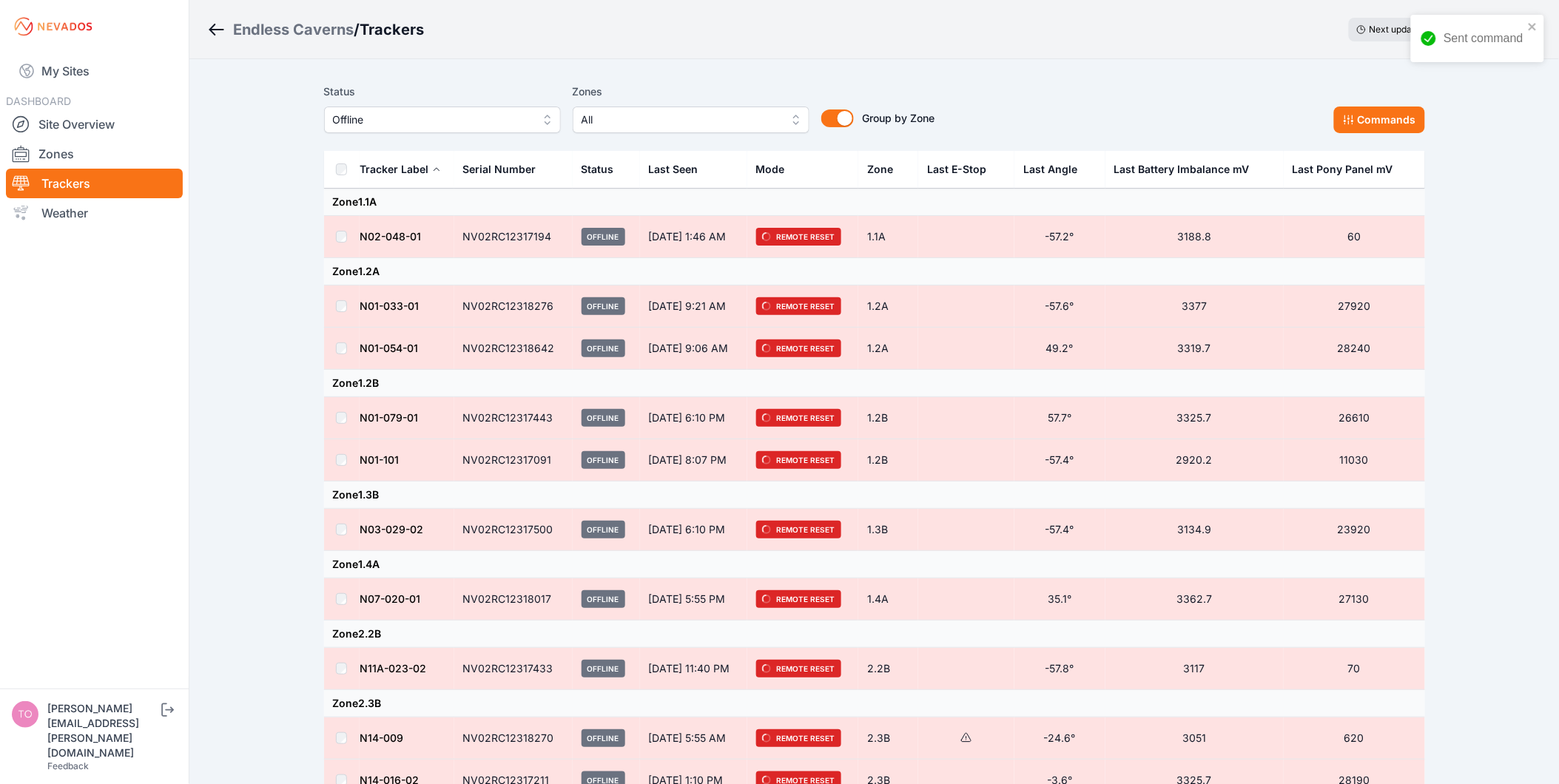
click at [467, 119] on span "Offline" at bounding box center [432, 120] width 199 height 18
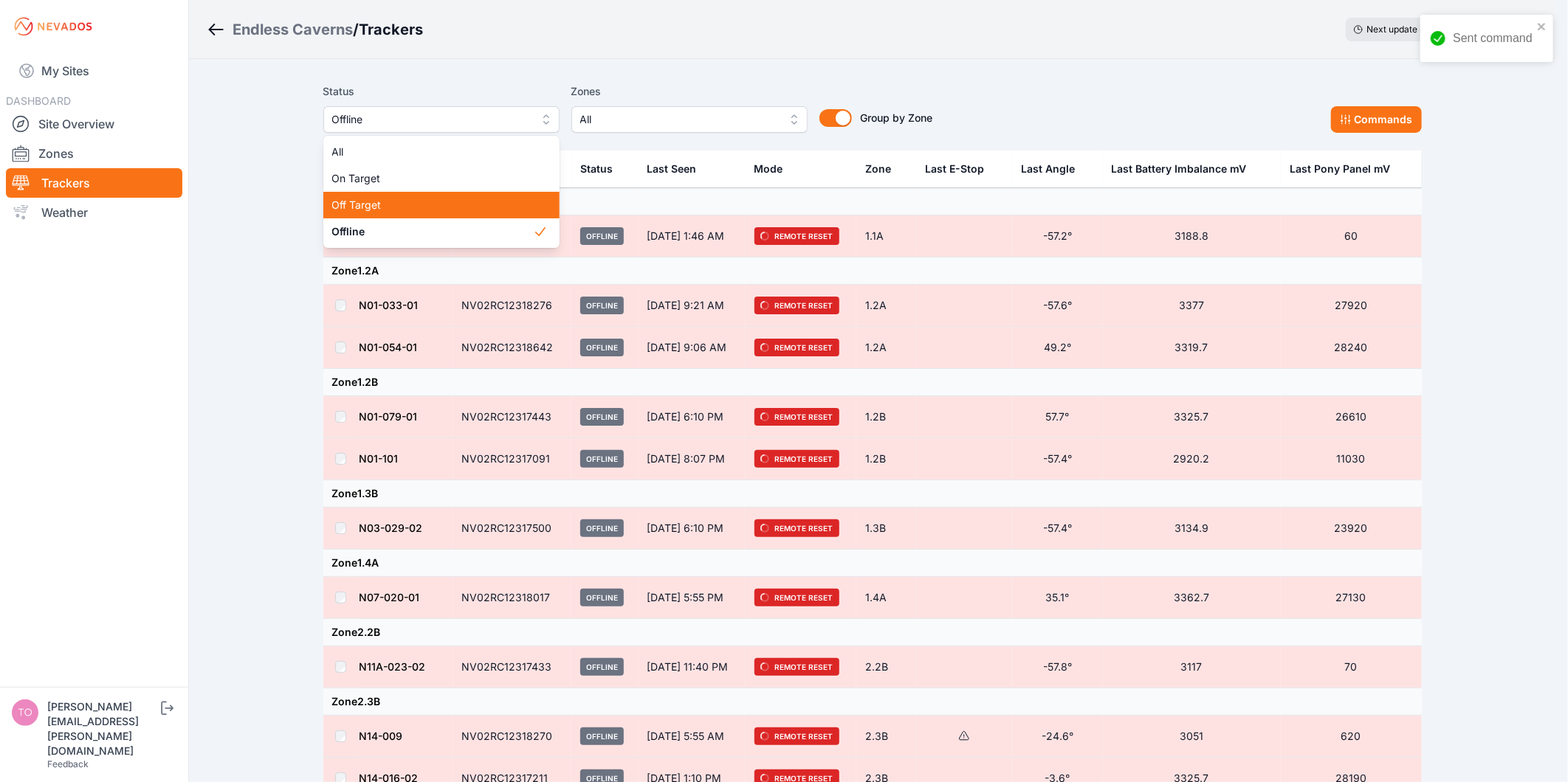
click at [431, 202] on span "Off Target" at bounding box center [432, 206] width 201 height 15
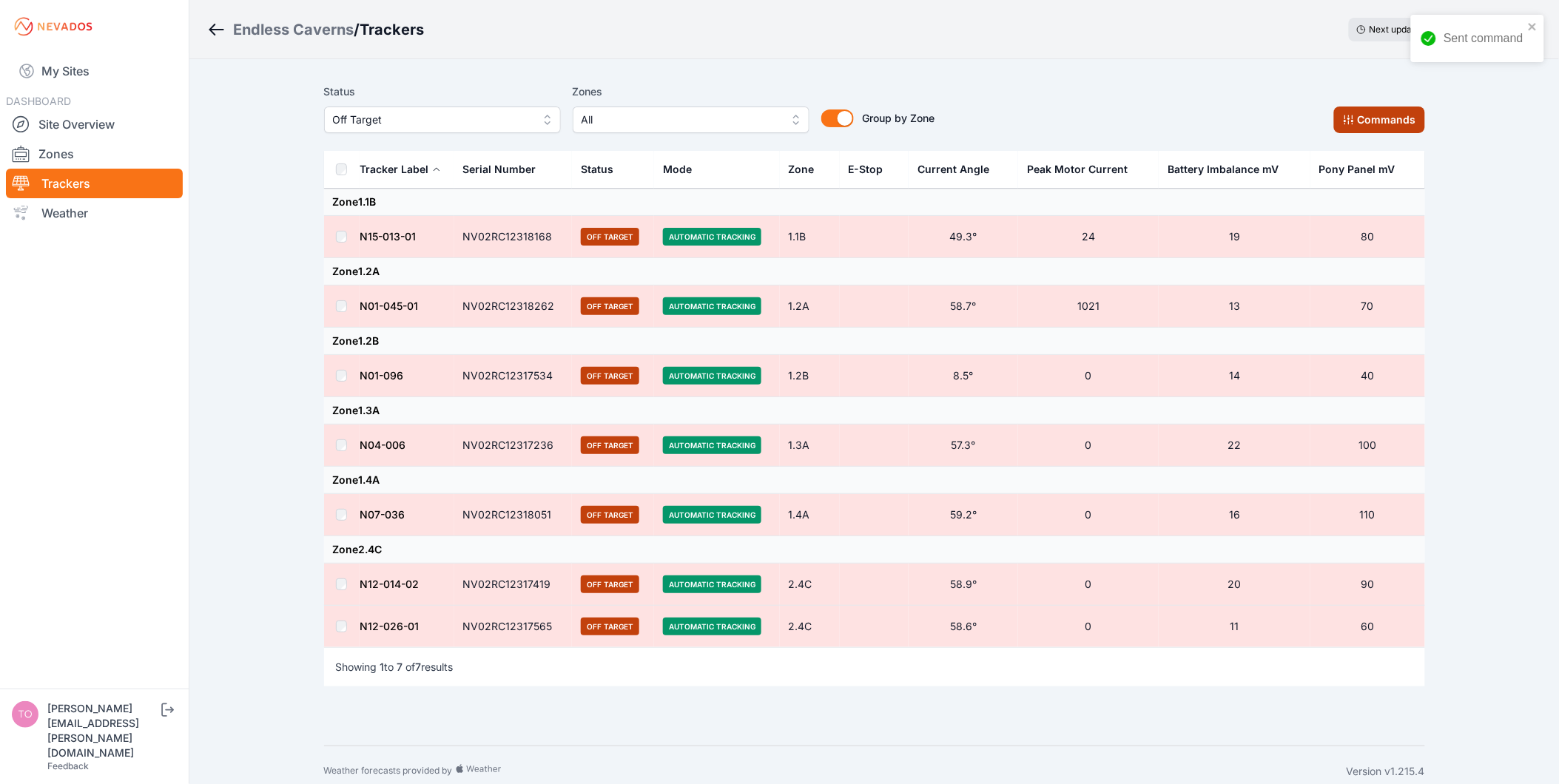
click at [1362, 122] on button "Commands" at bounding box center [1379, 120] width 91 height 26
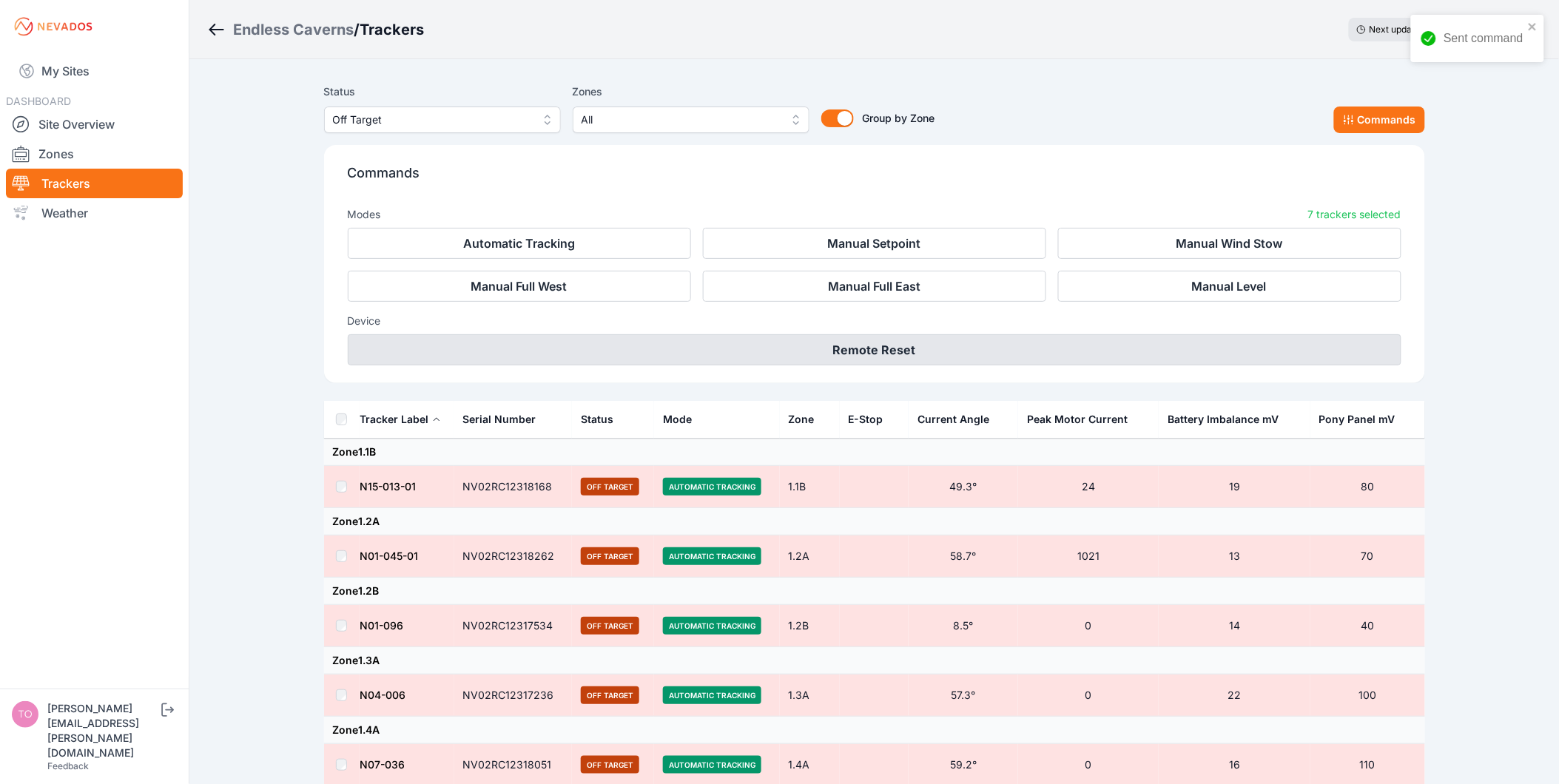
click at [942, 352] on button "Remote Reset" at bounding box center [875, 350] width 1054 height 31
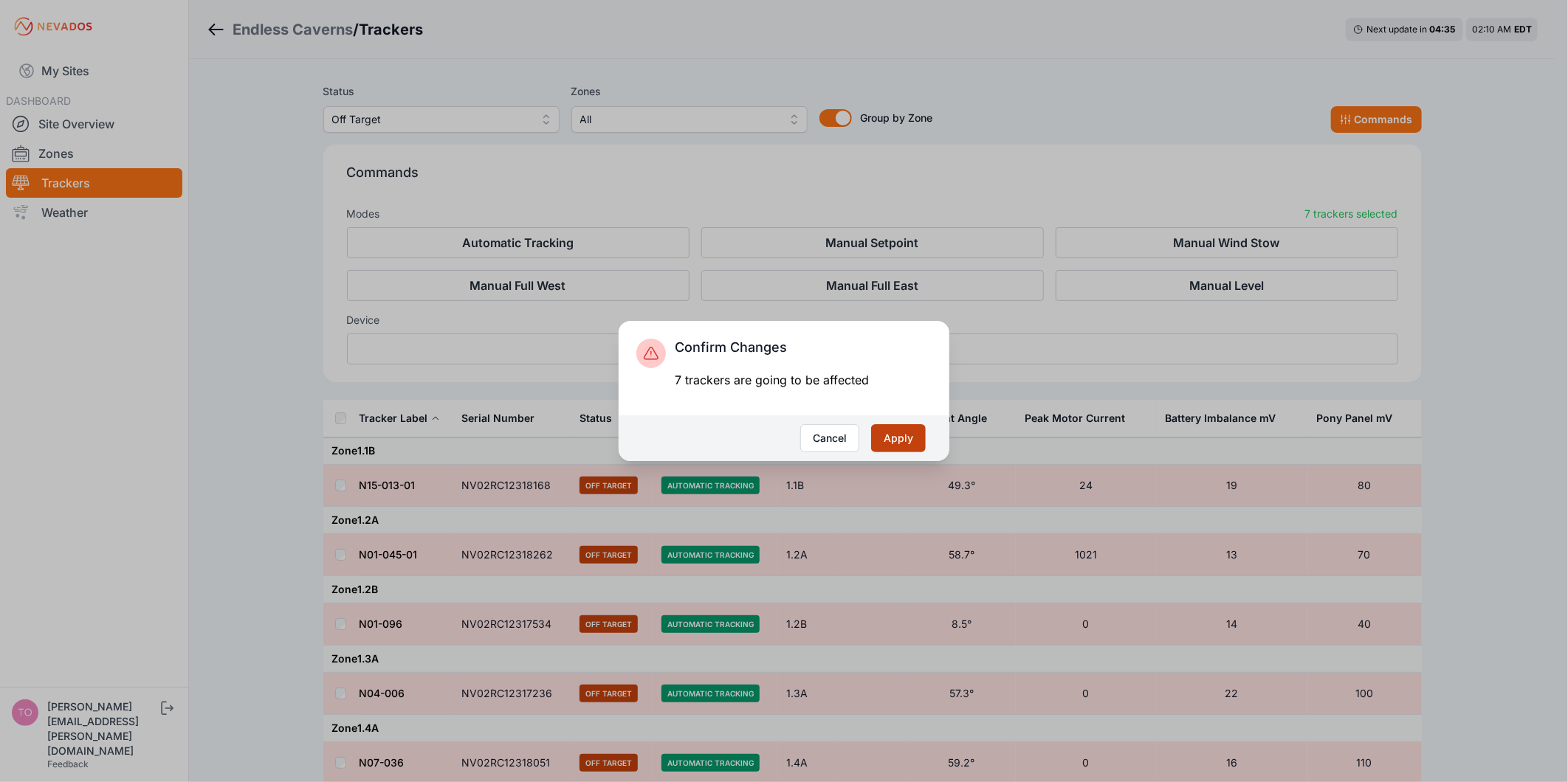
click at [913, 437] on button "Apply" at bounding box center [898, 438] width 54 height 28
